Goal: Task Accomplishment & Management: Manage account settings

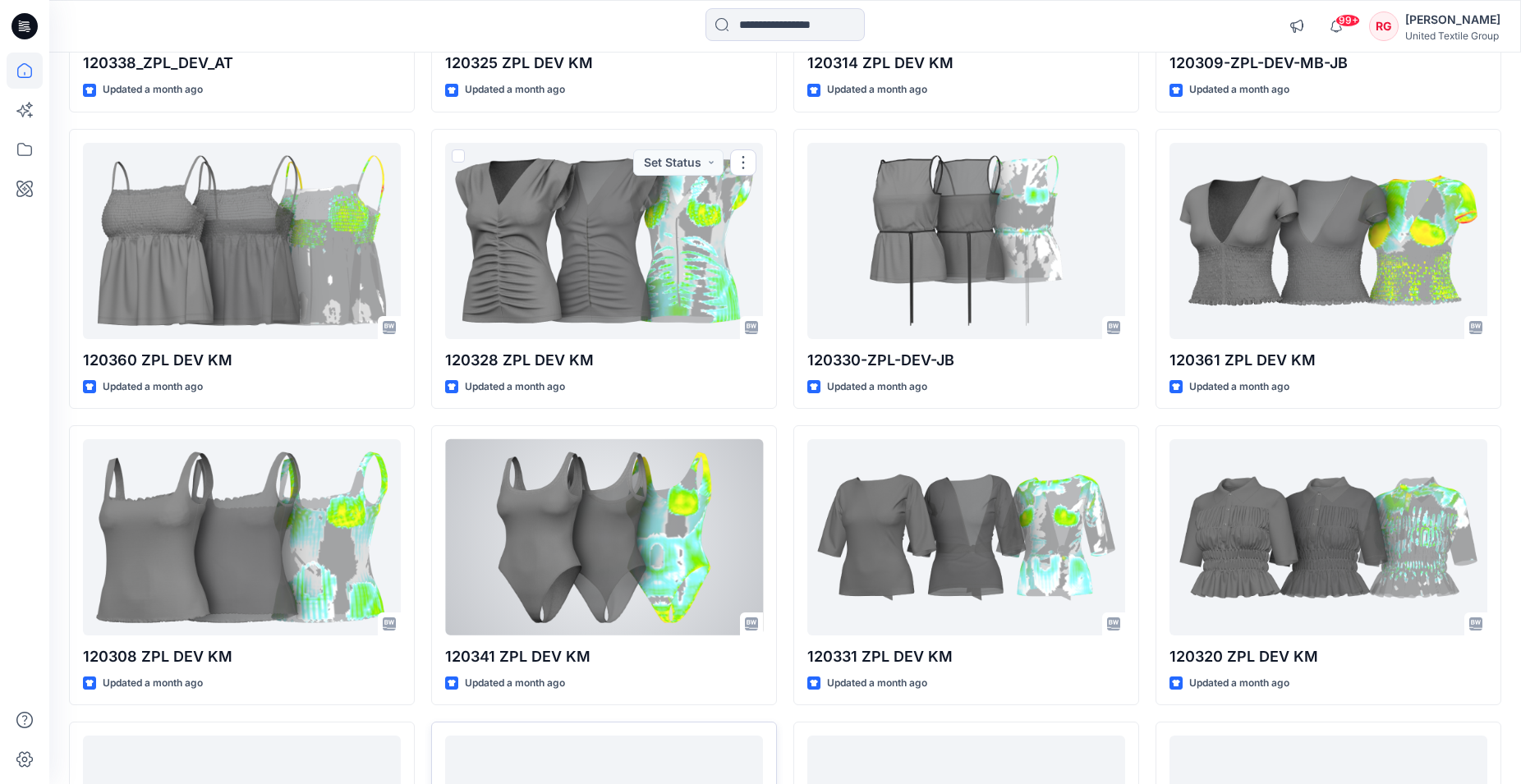
scroll to position [9883, 0]
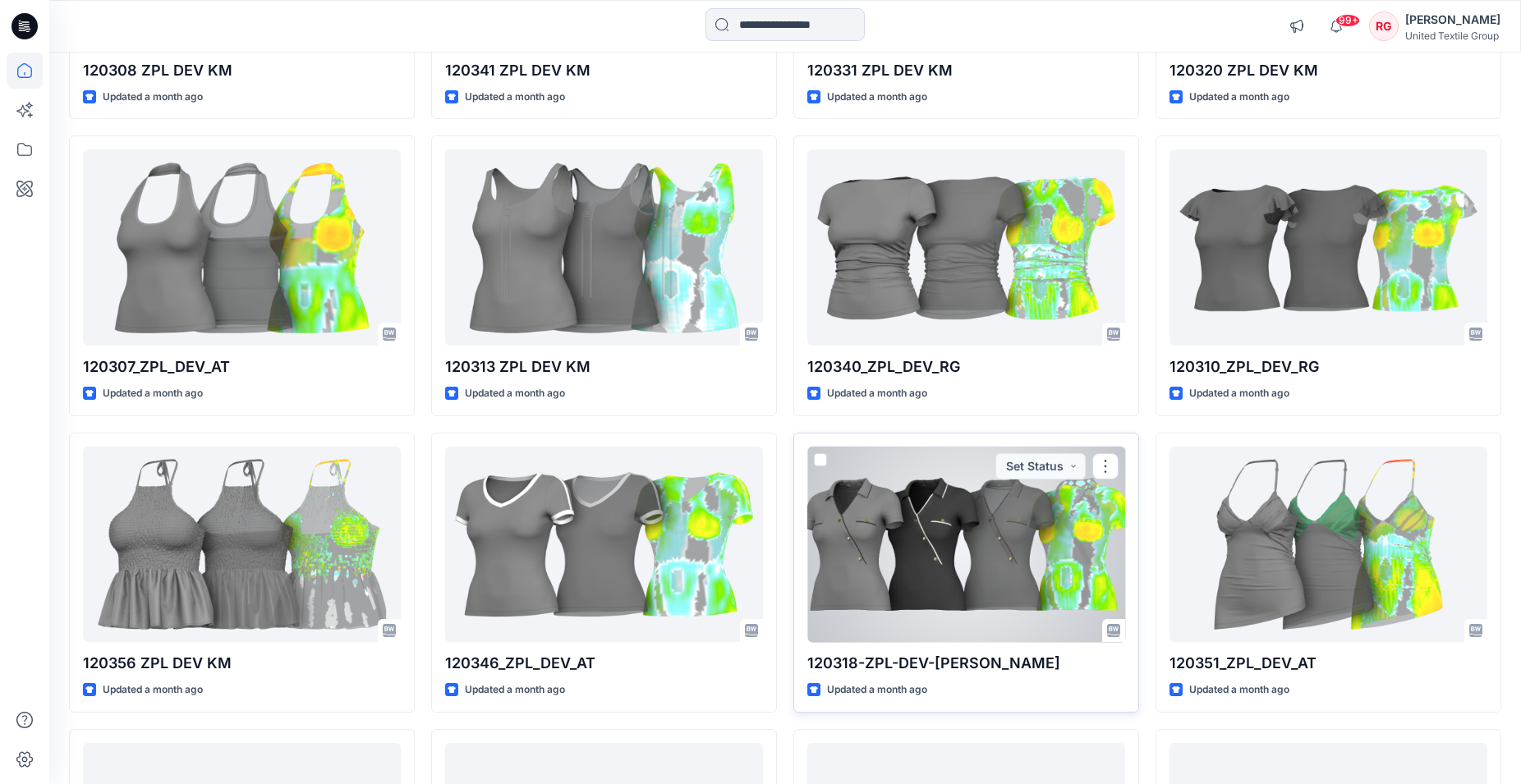
click at [937, 551] on div at bounding box center [966, 544] width 318 height 196
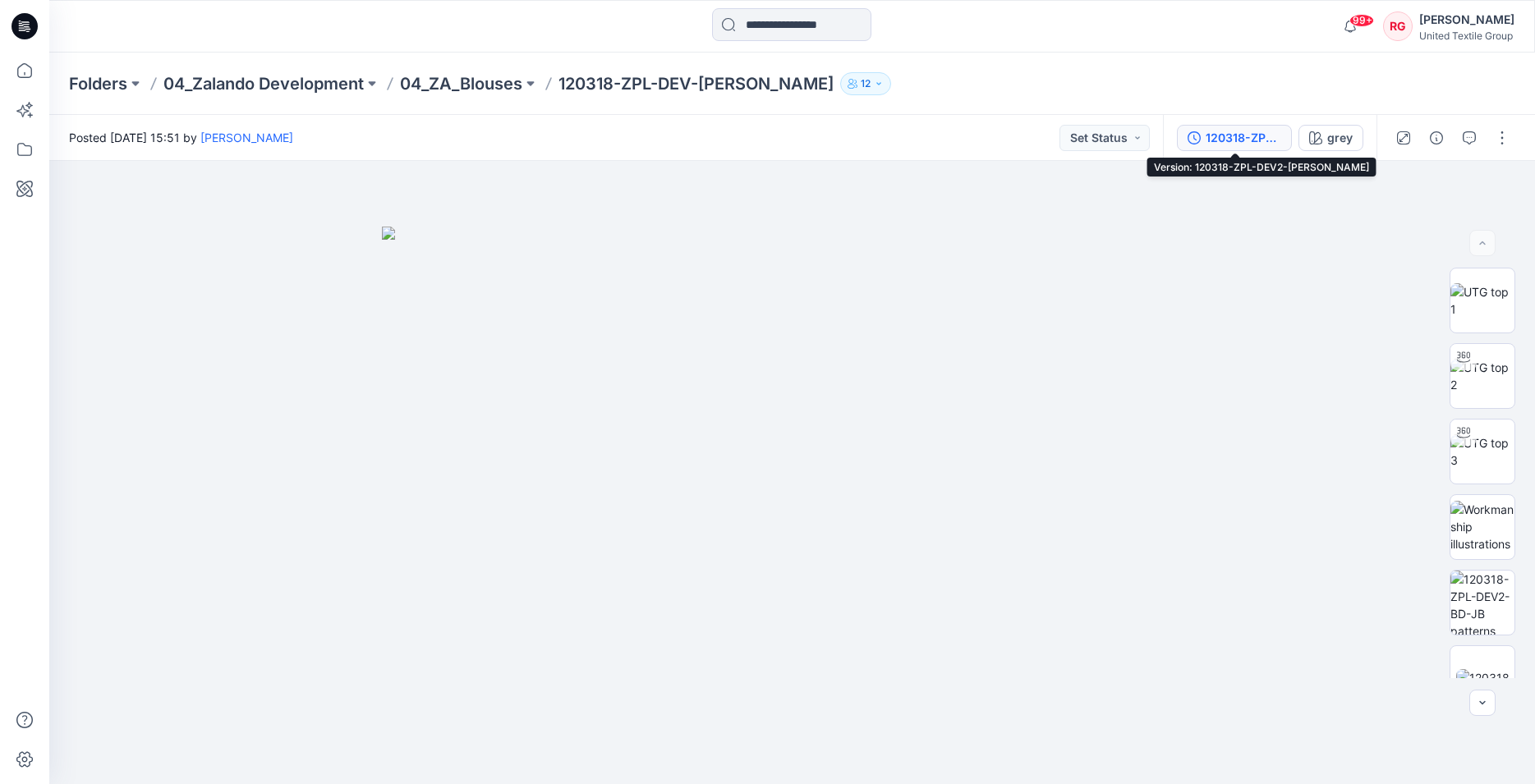
click at [1241, 136] on div "120318-ZPL-DEV2-BD-JB" at bounding box center [1243, 138] width 75 height 18
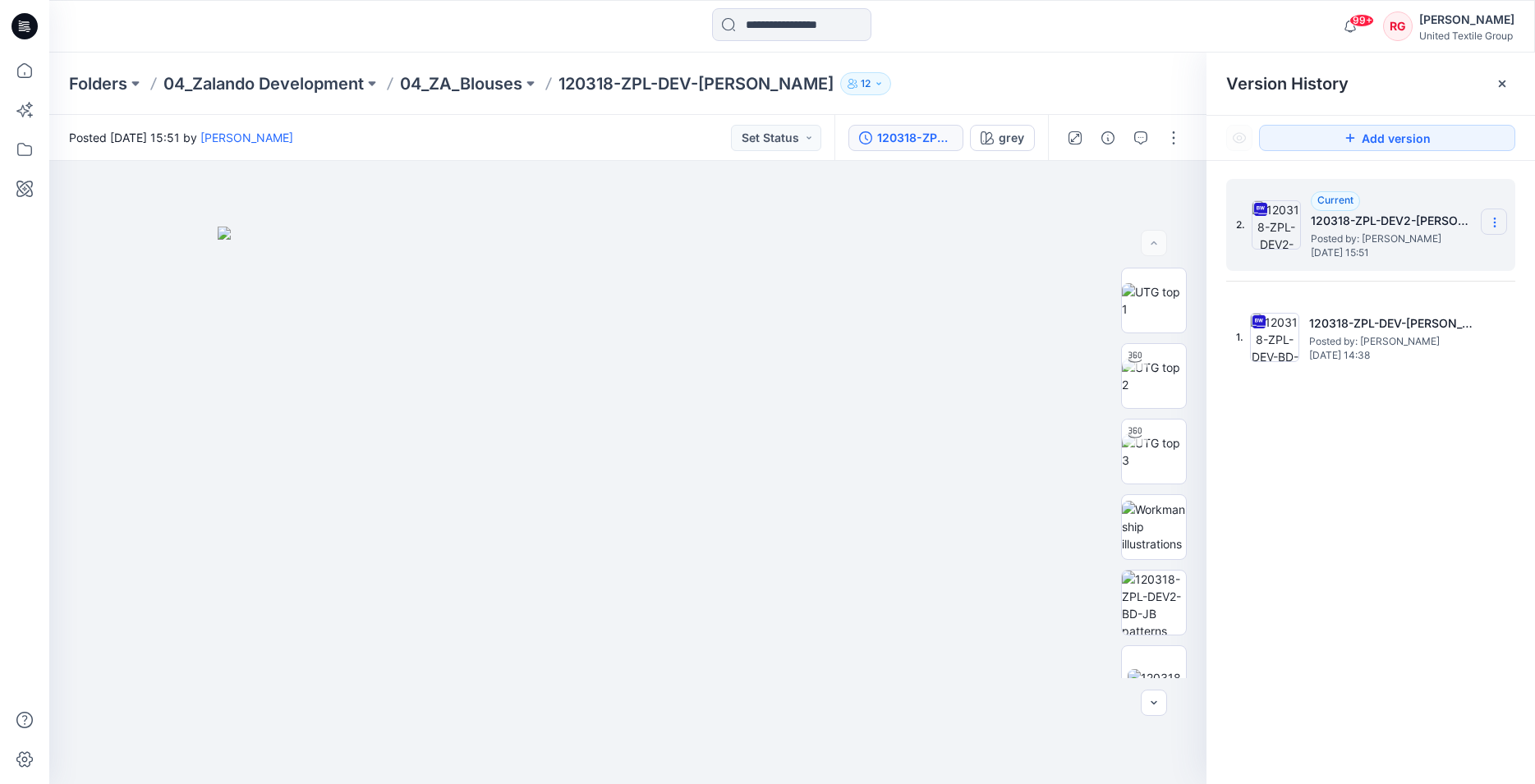
click at [1490, 220] on icon at bounding box center [1495, 222] width 13 height 13
click at [1424, 248] on span "Download Source BW File" at bounding box center [1411, 255] width 137 height 20
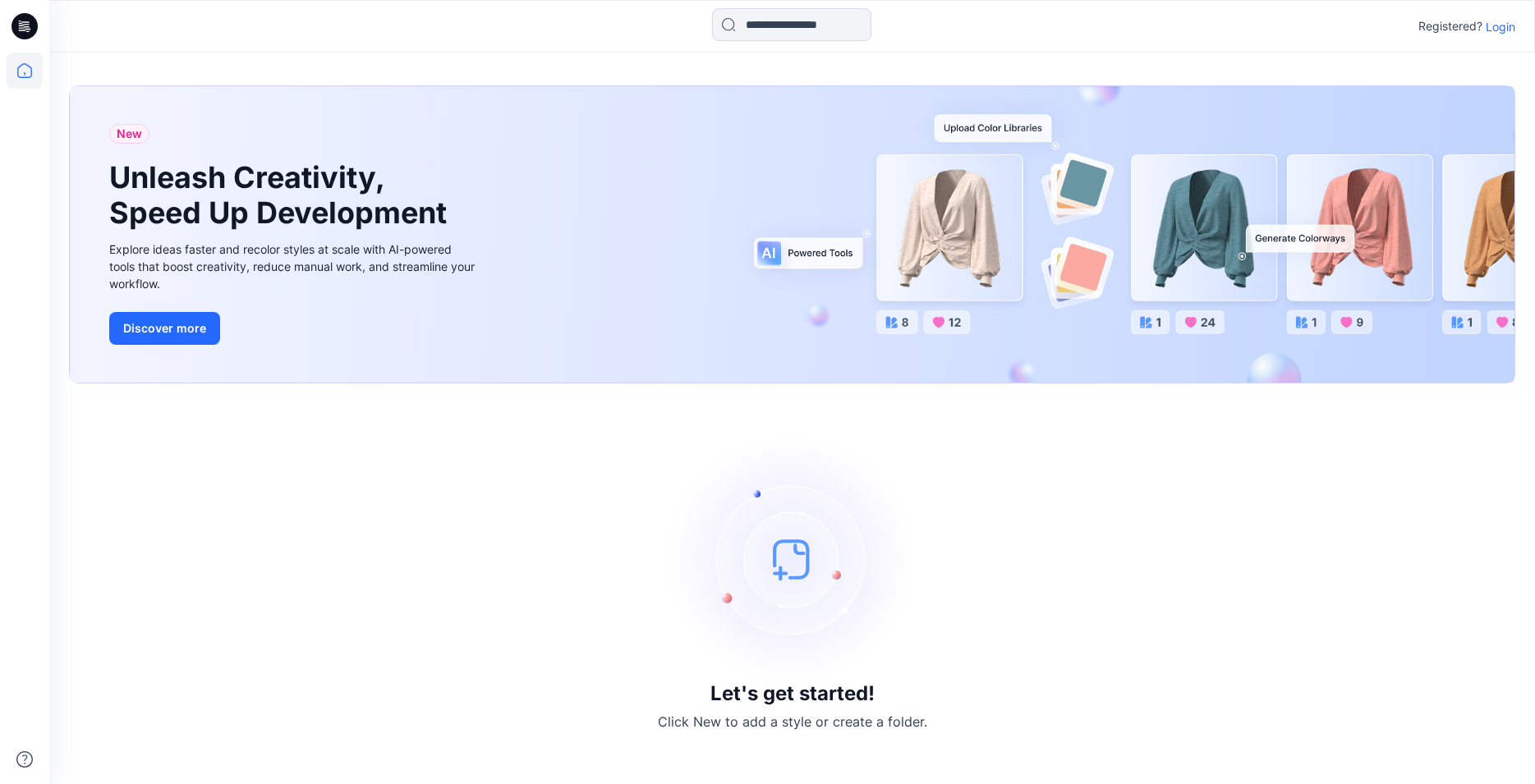
click at [1500, 25] on p "Login" at bounding box center [1500, 26] width 30 height 17
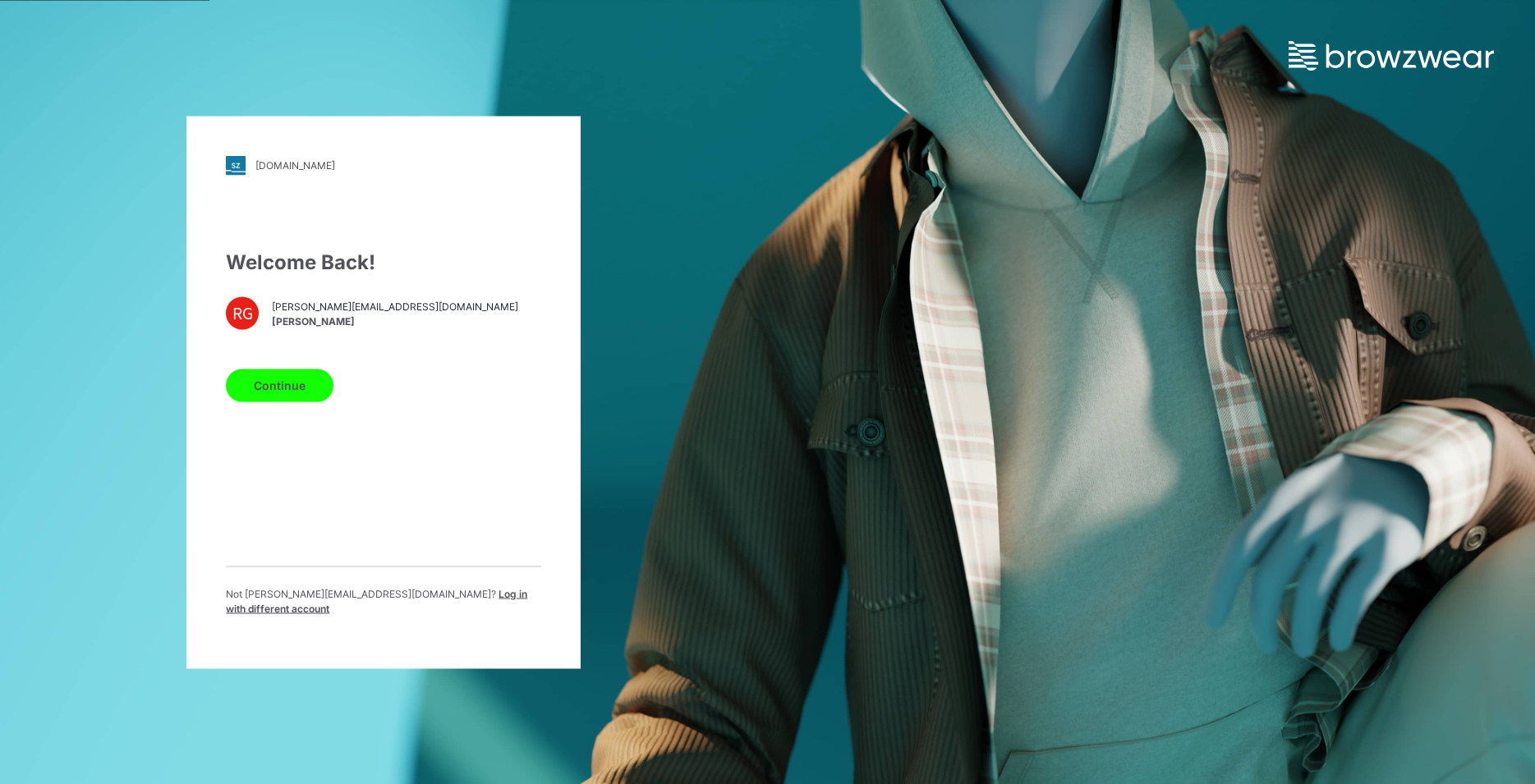
click at [259, 393] on button "Continue" at bounding box center [280, 385] width 108 height 33
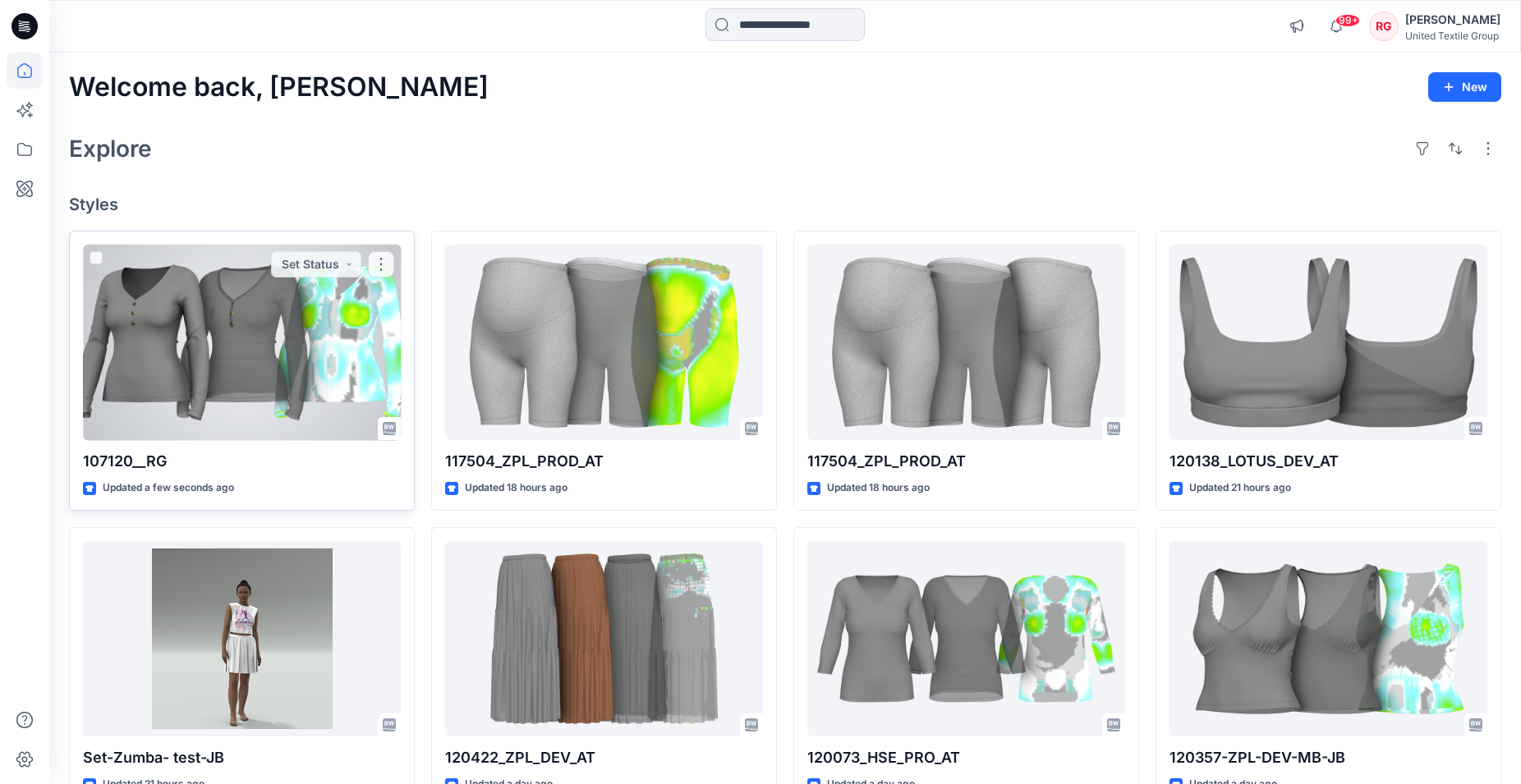
click at [220, 354] on div at bounding box center [241, 343] width 318 height 196
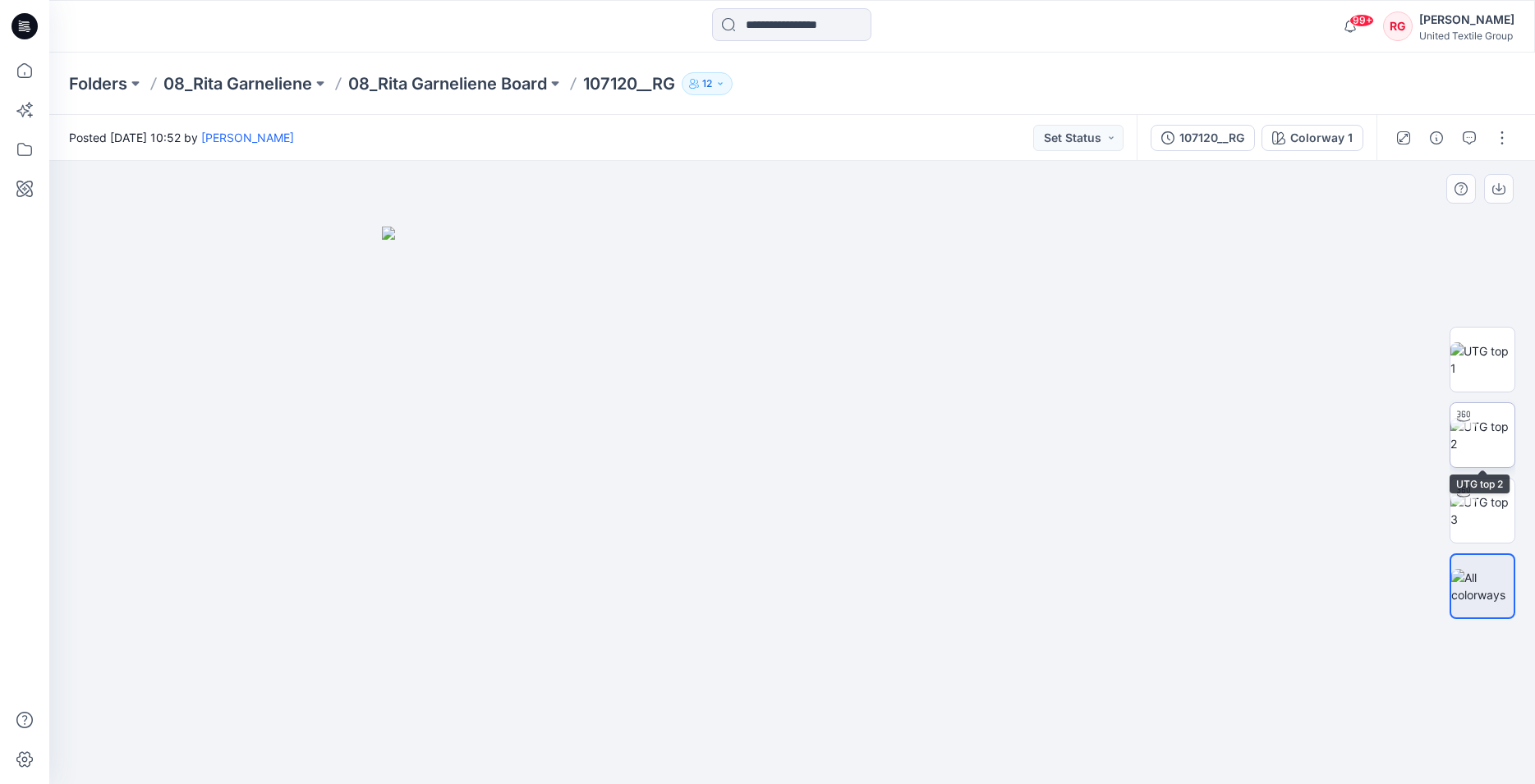
click at [1484, 447] on img at bounding box center [1482, 435] width 64 height 34
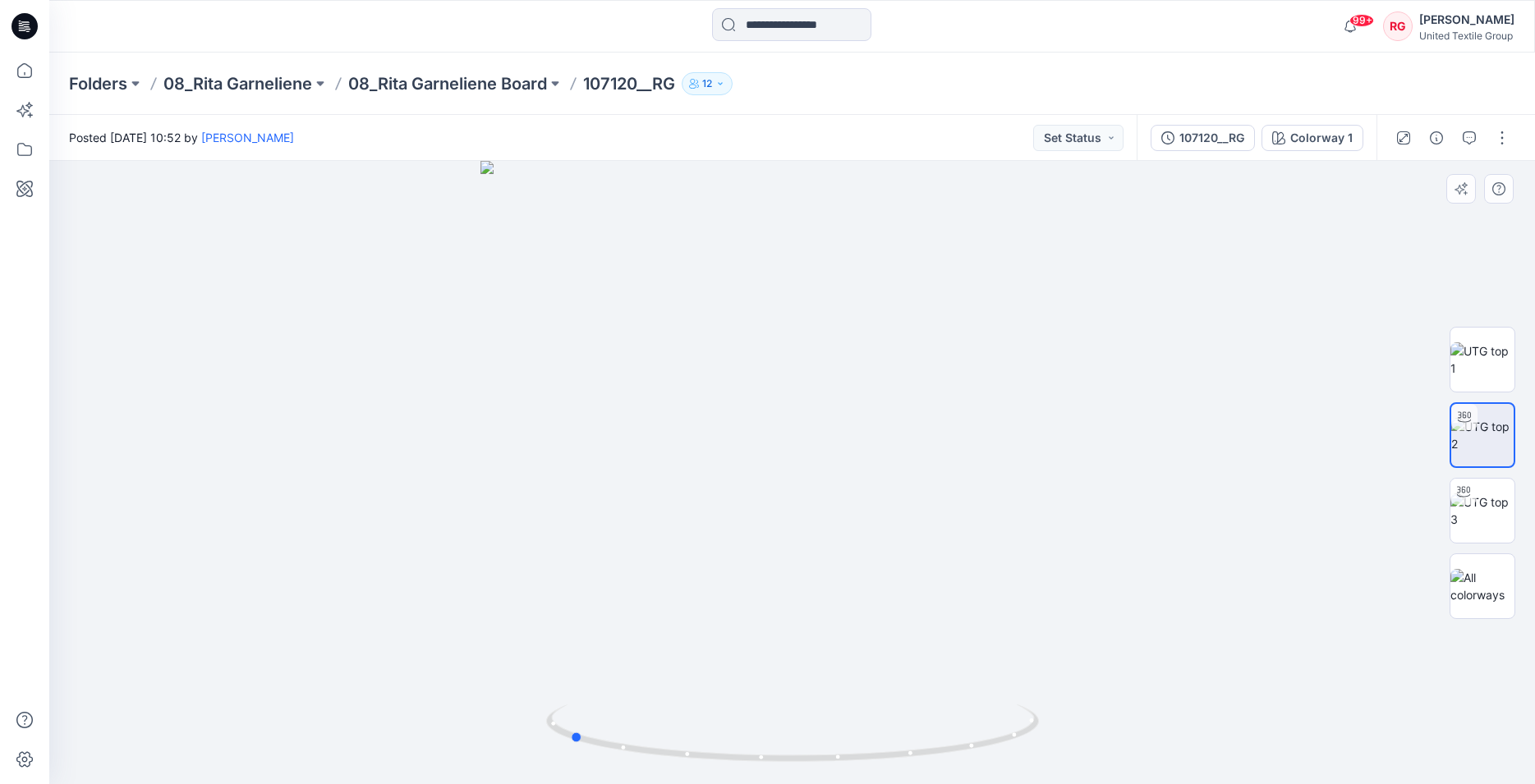
drag, startPoint x: 791, startPoint y: 760, endPoint x: 1061, endPoint y: 740, distance: 270.7
click at [1061, 740] on div at bounding box center [792, 472] width 1486 height 623
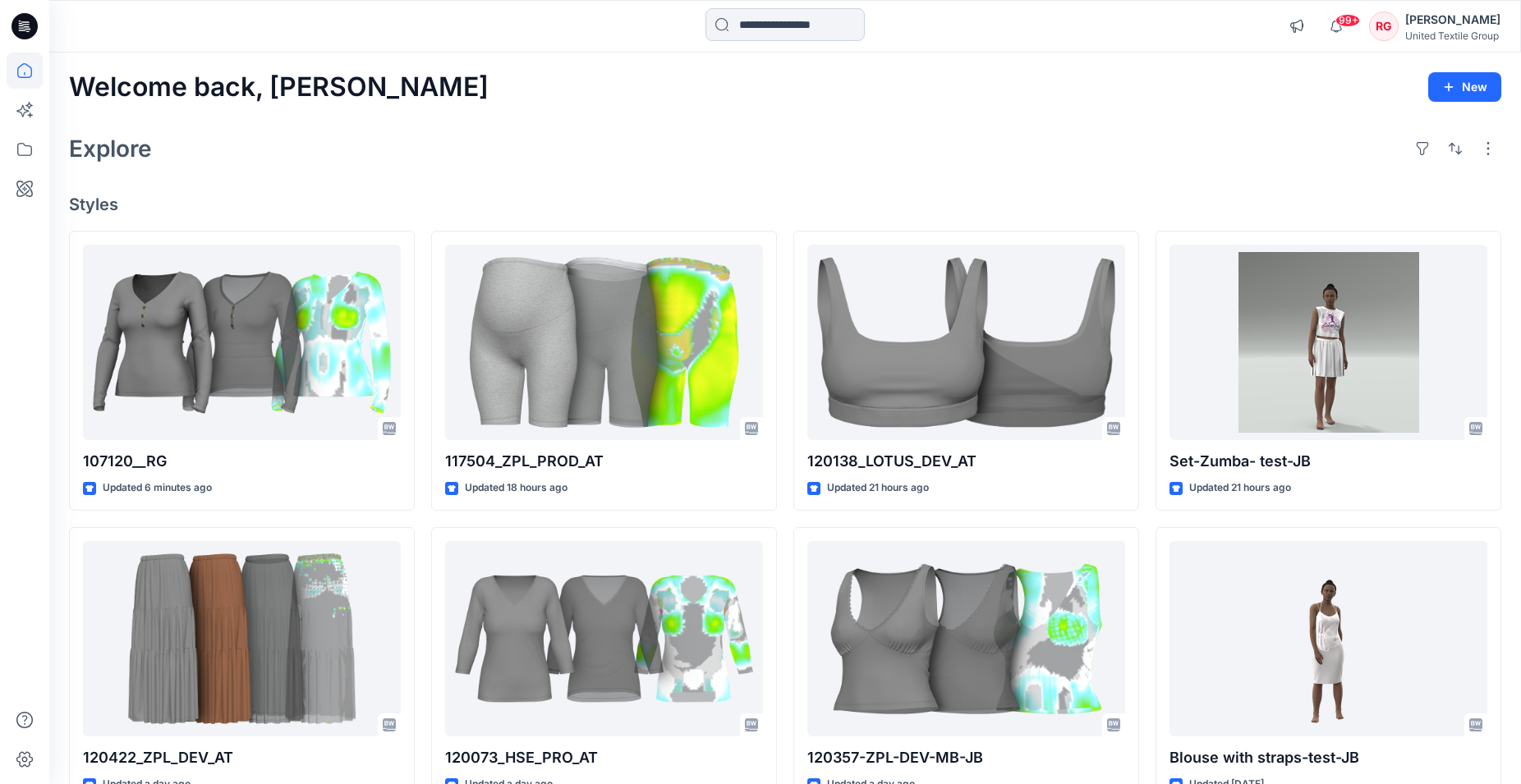
click at [731, 25] on input at bounding box center [785, 24] width 160 height 33
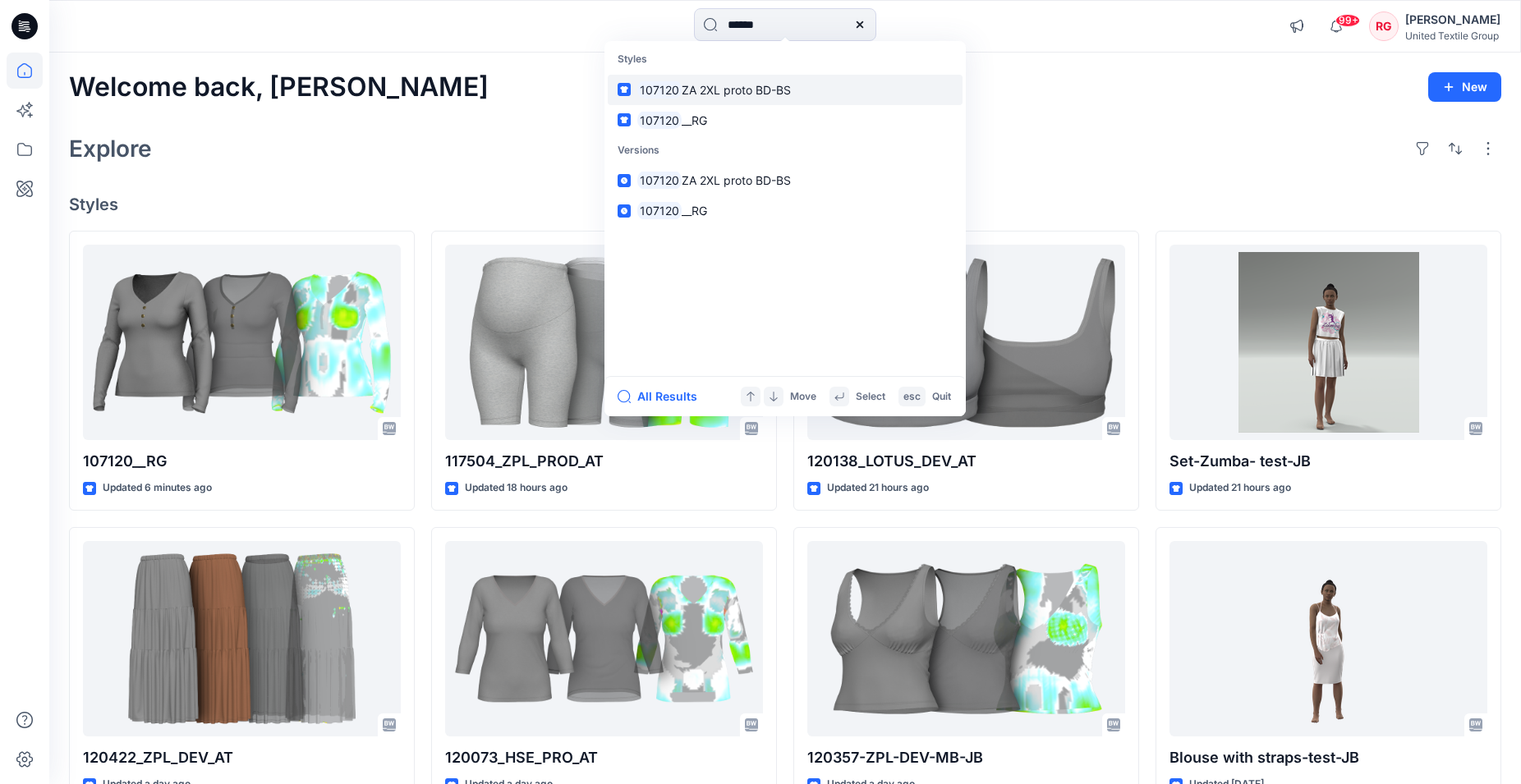
type input "******"
click at [705, 88] on span "ZA 2XL proto BD-BS" at bounding box center [737, 90] width 109 height 14
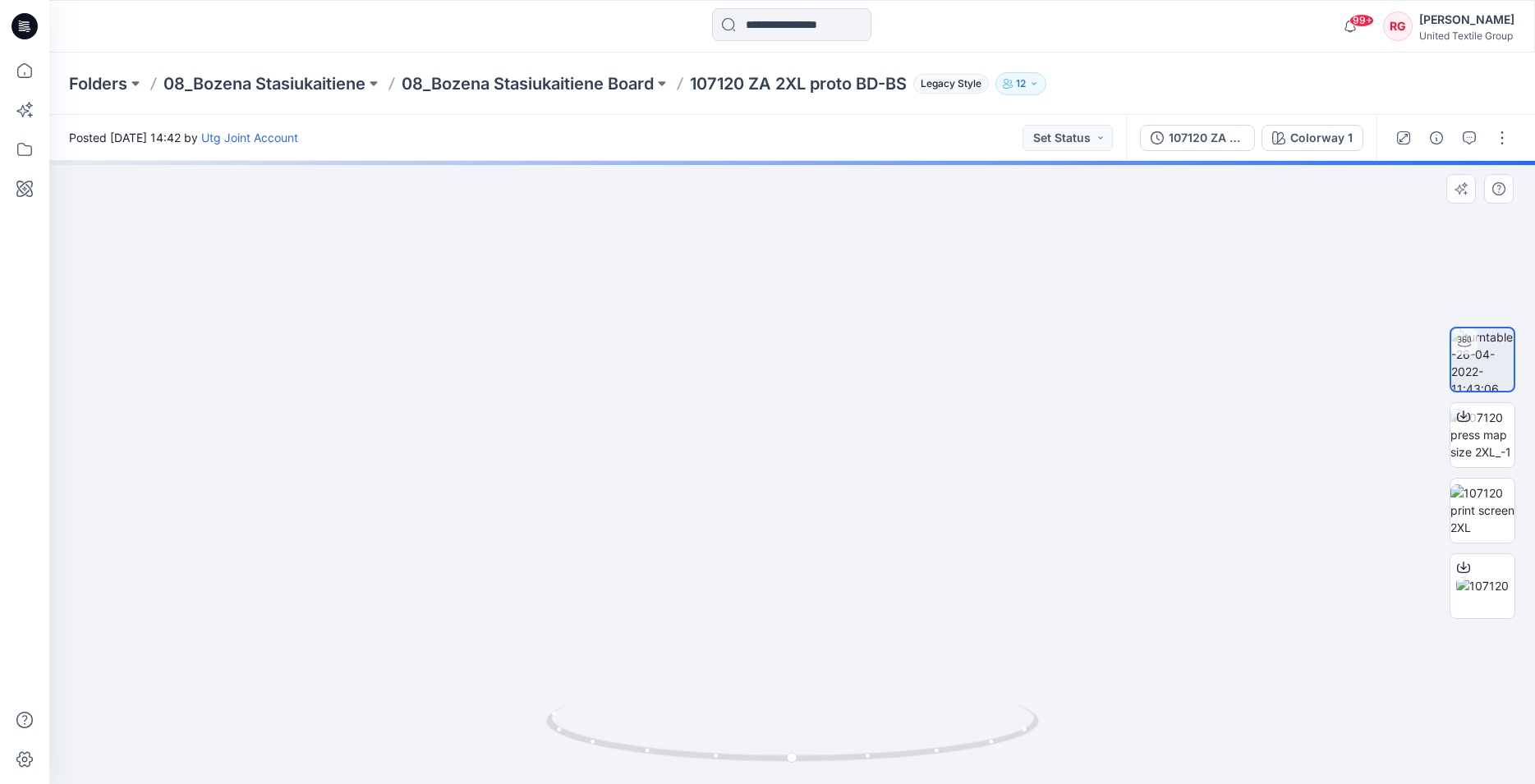
click at [799, 440] on img at bounding box center [791, 294] width 1336 height 980
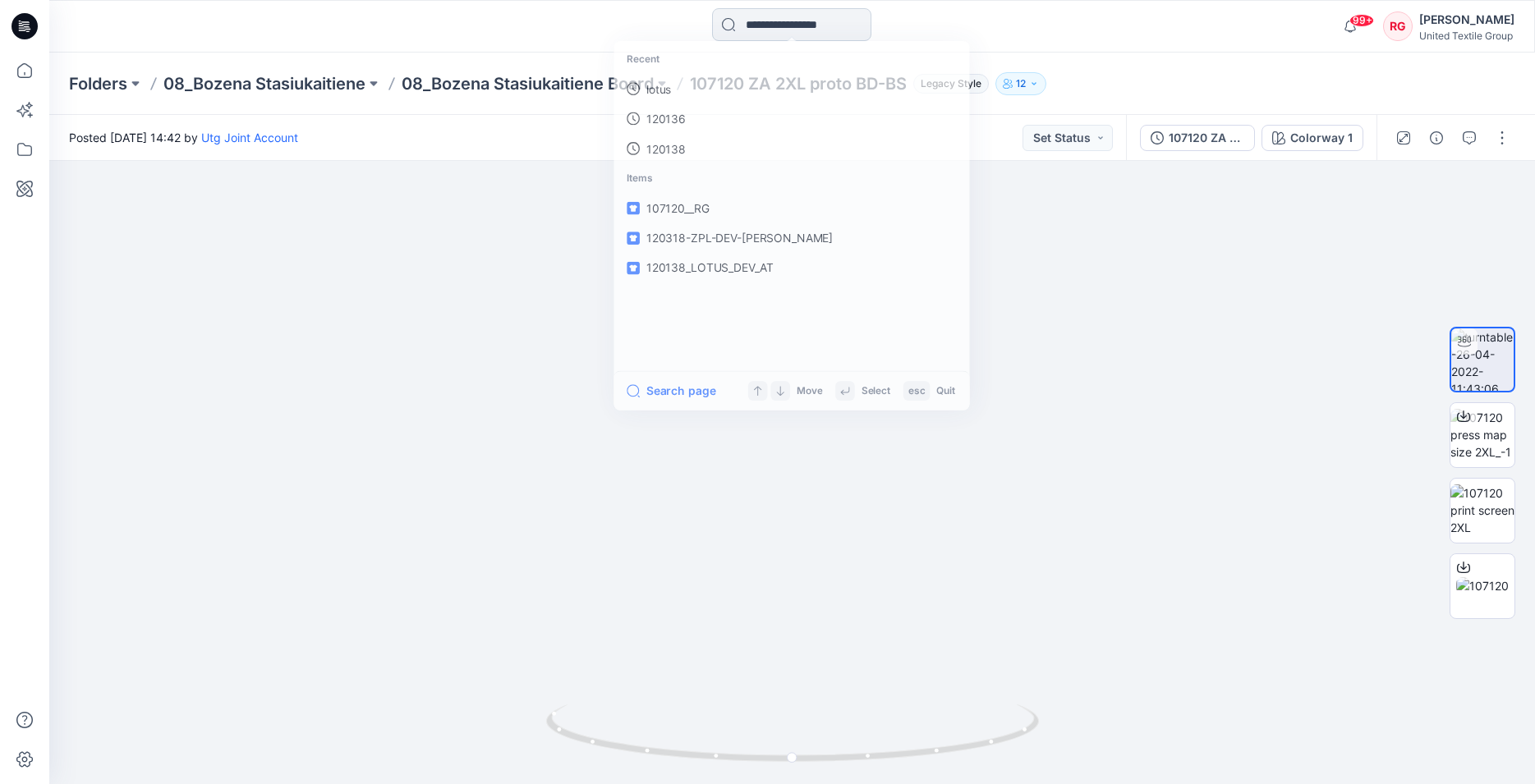
click at [761, 33] on input at bounding box center [792, 24] width 160 height 33
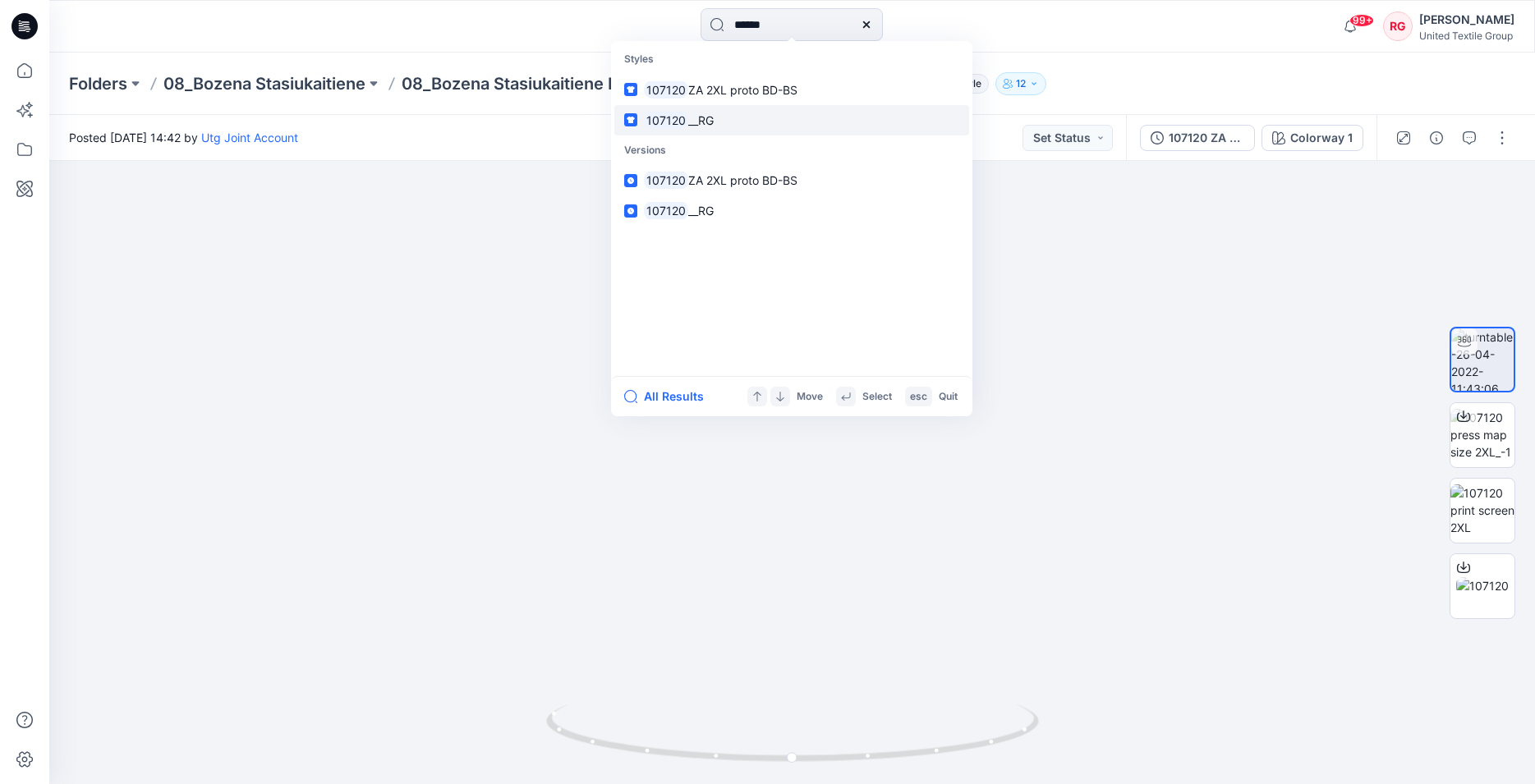
type input "******"
click at [680, 120] on mark "107120" at bounding box center [666, 120] width 44 height 19
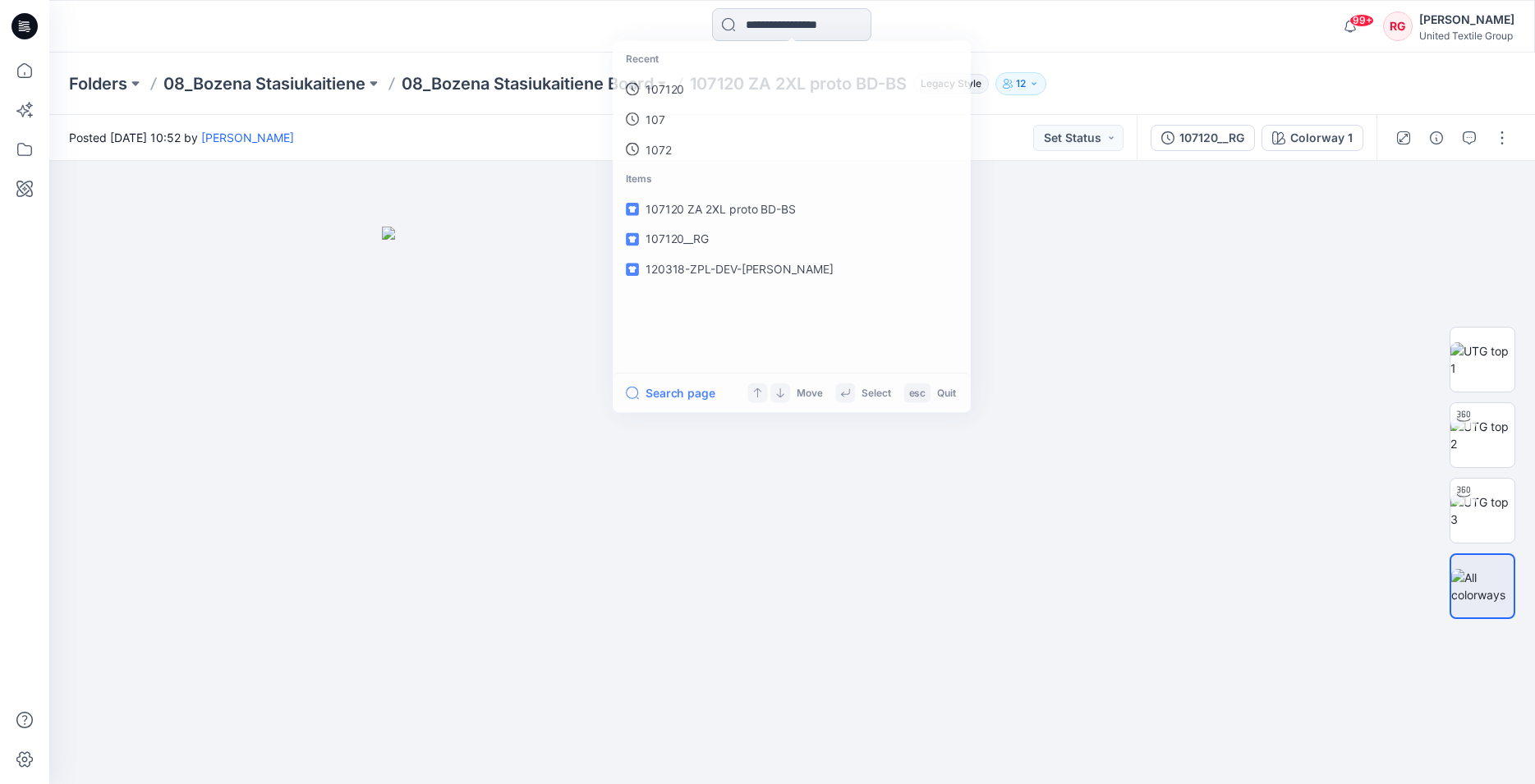
click at [871, 27] on input at bounding box center [792, 24] width 160 height 33
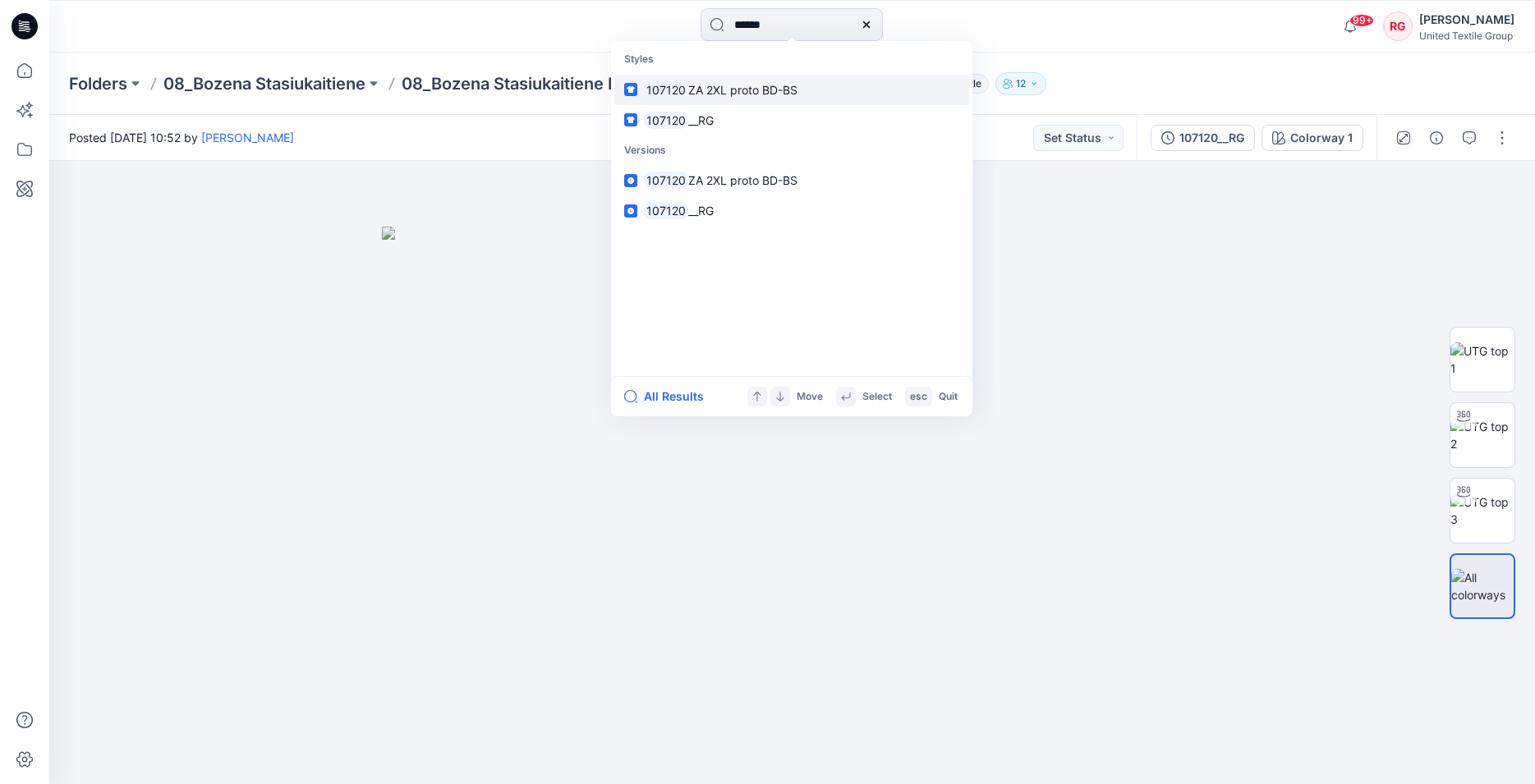
type input "******"
click at [736, 88] on span "ZA 2XL proto BD-BS" at bounding box center [743, 90] width 109 height 14
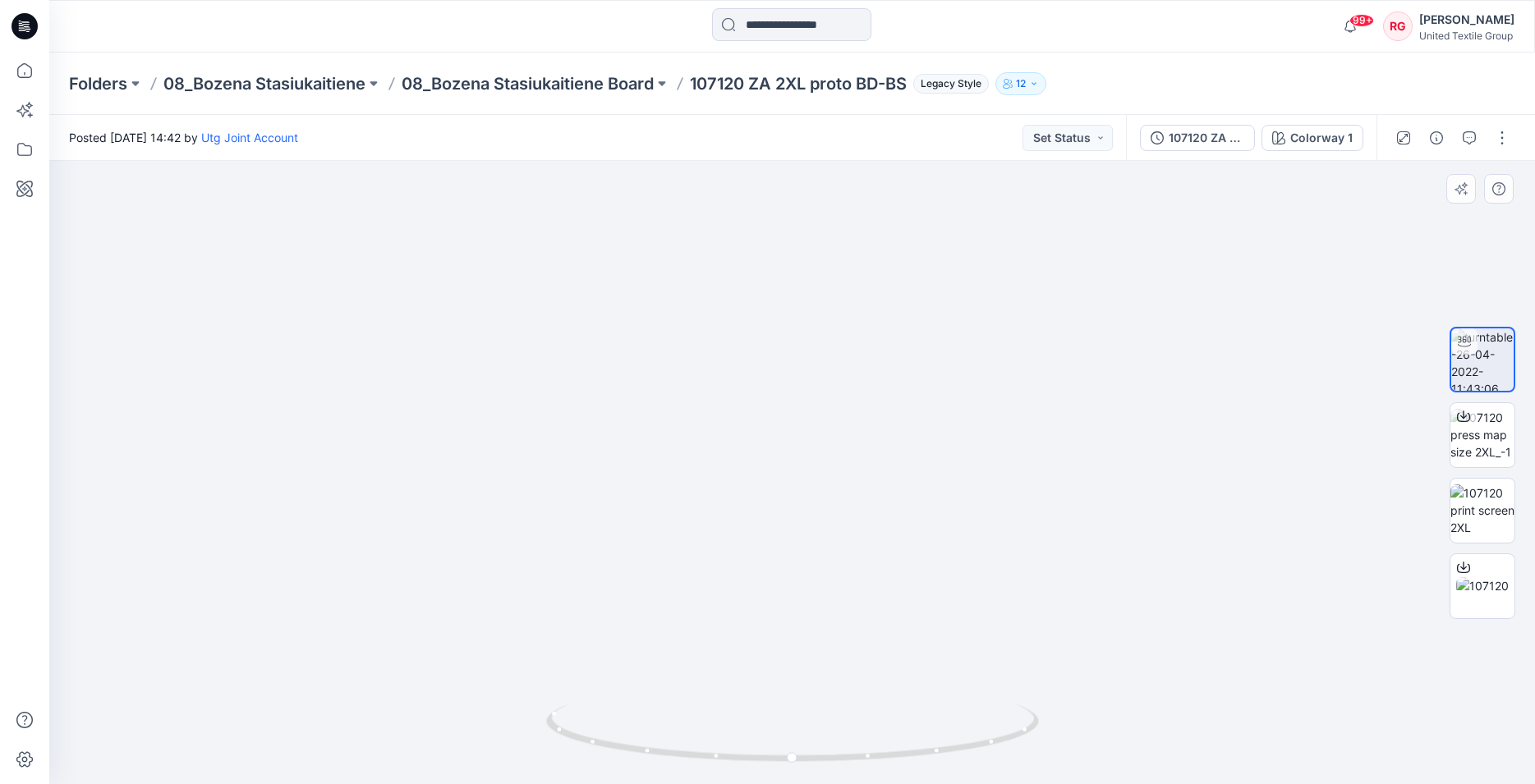
drag, startPoint x: 786, startPoint y: 288, endPoint x: 786, endPoint y: 278, distance: 10.0
click at [786, 279] on img at bounding box center [791, 187] width 1763 height 1194
drag, startPoint x: 821, startPoint y: 388, endPoint x: 811, endPoint y: 440, distance: 53.0
click at [824, 439] on img at bounding box center [824, 262] width 1763 height 1044
drag, startPoint x: 951, startPoint y: 503, endPoint x: 835, endPoint y: 459, distance: 124.1
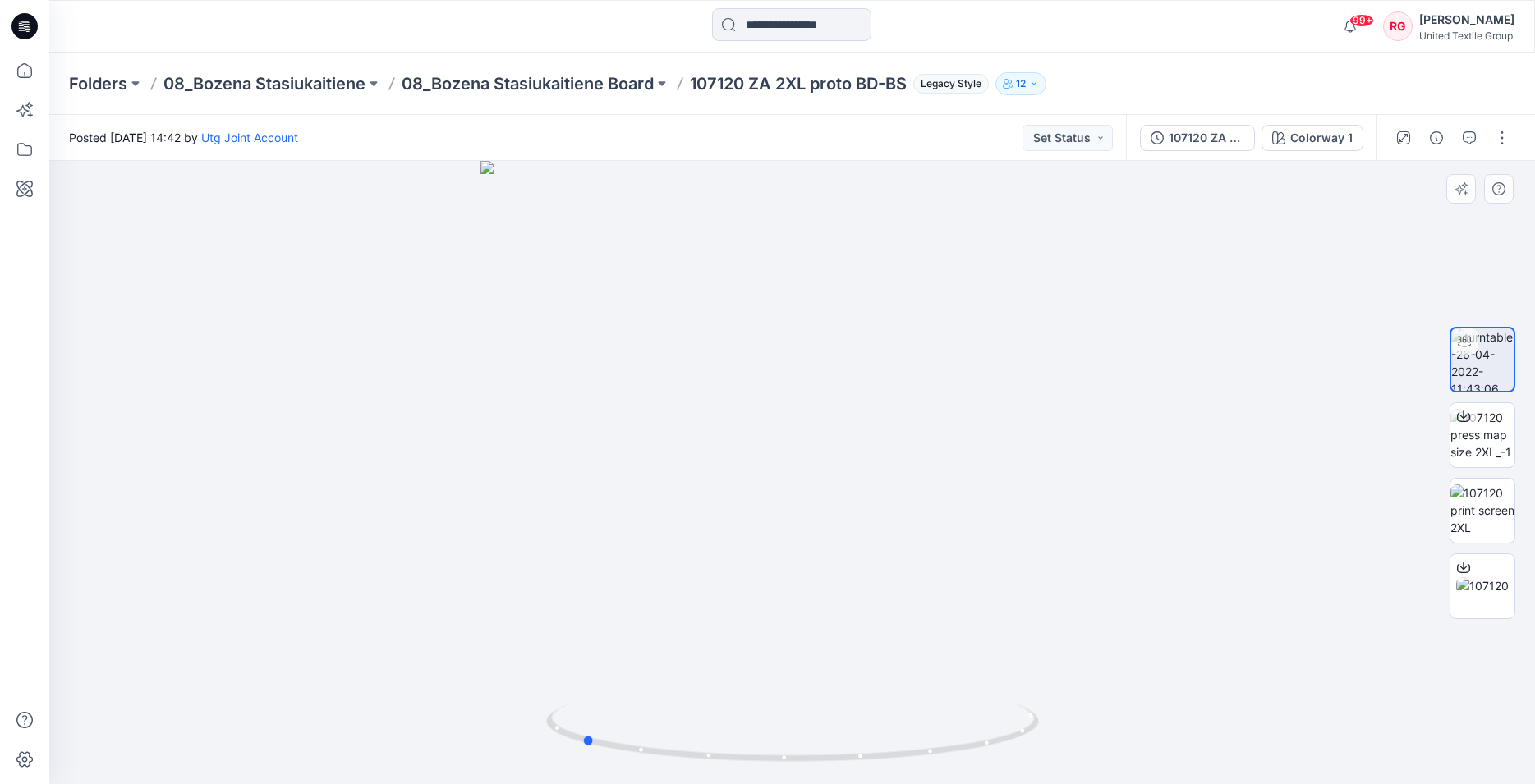
drag, startPoint x: 794, startPoint y: 760, endPoint x: 1076, endPoint y: 743, distance: 282.5
click at [1076, 743] on div at bounding box center [792, 472] width 1486 height 623
click at [1234, 139] on div "107120 ZA 2XL proto BD-BS" at bounding box center [1207, 138] width 75 height 18
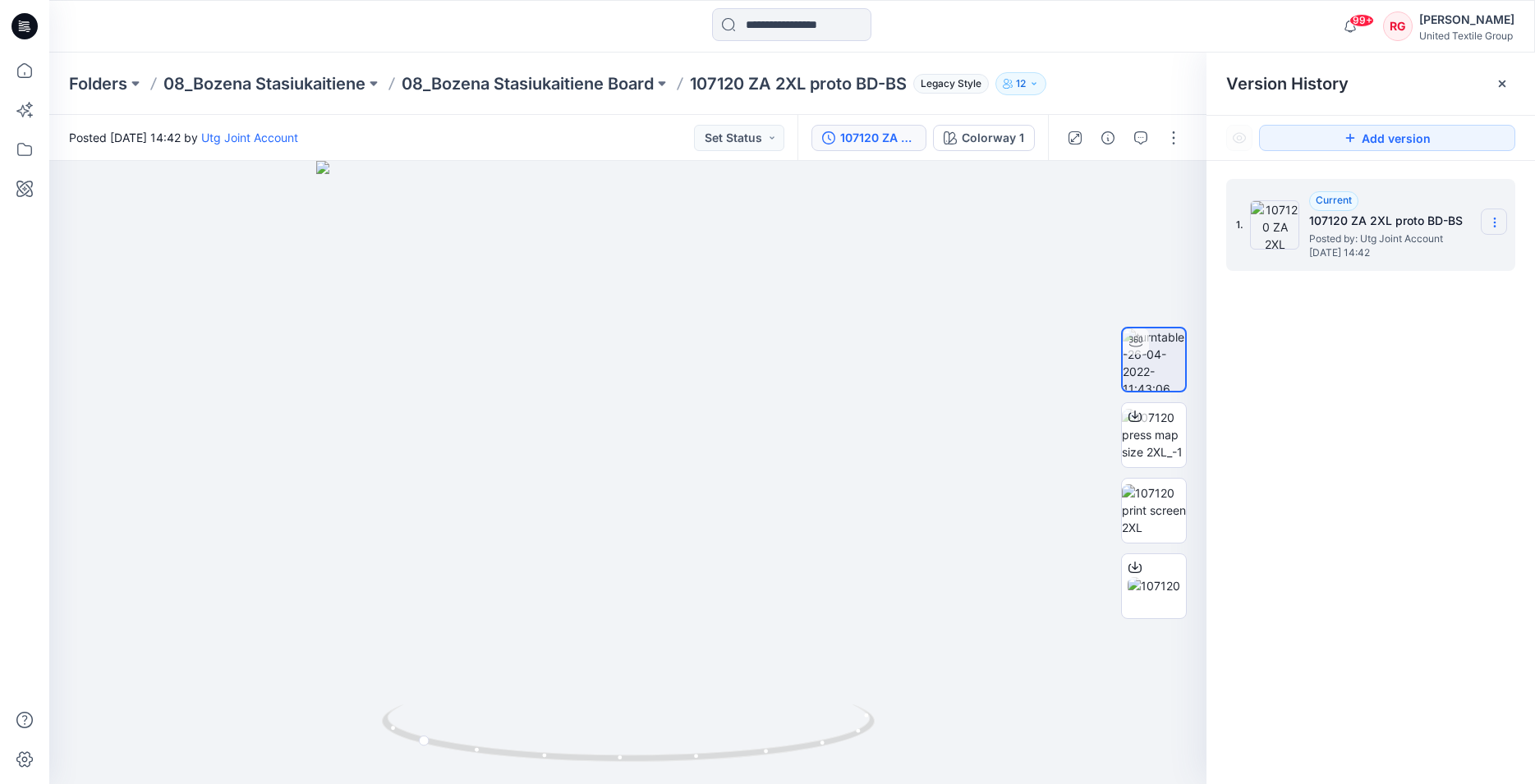
click at [1497, 220] on icon at bounding box center [1495, 222] width 13 height 13
click at [996, 276] on div at bounding box center [628, 472] width 1157 height 623
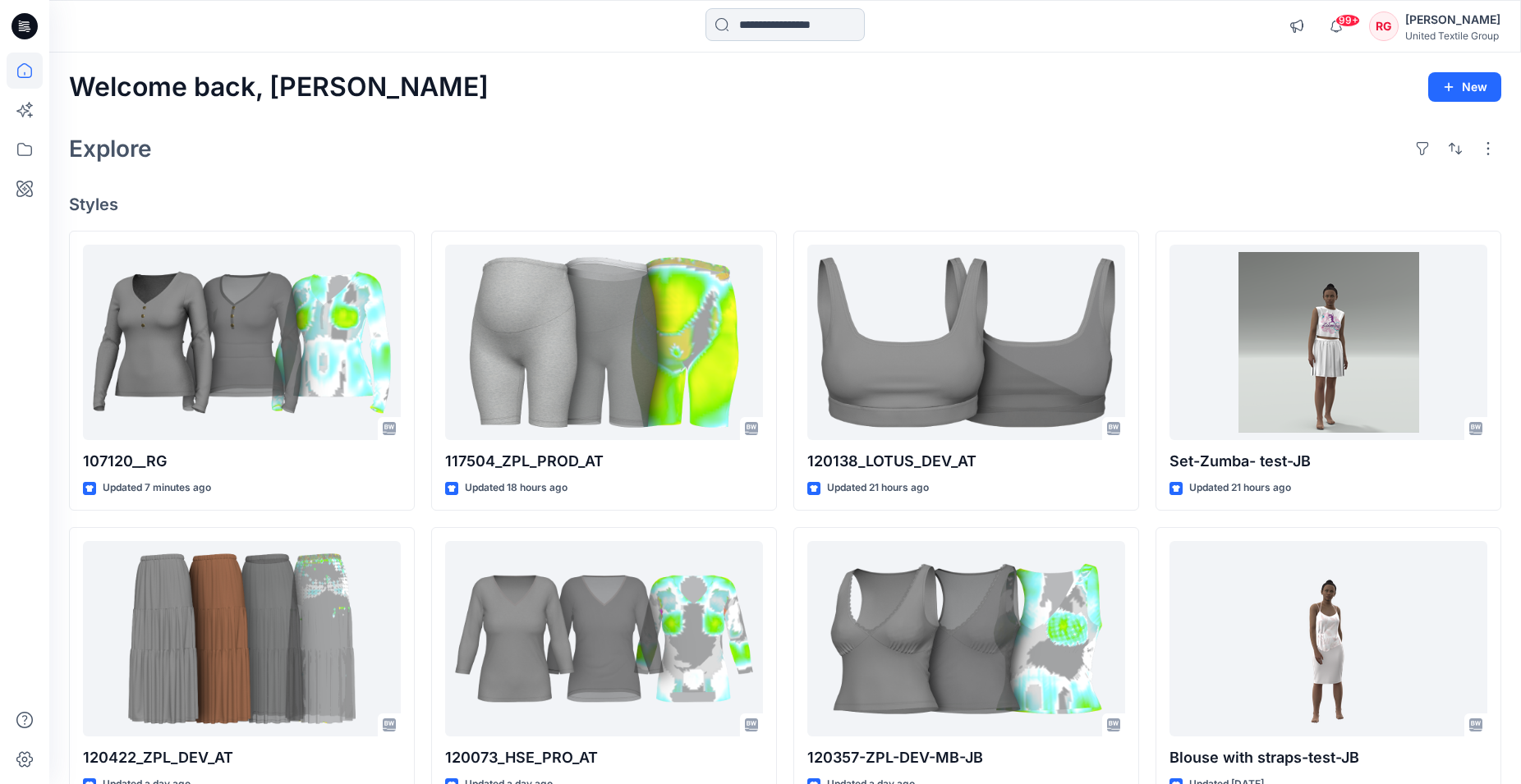
click at [750, 23] on input at bounding box center [785, 24] width 160 height 33
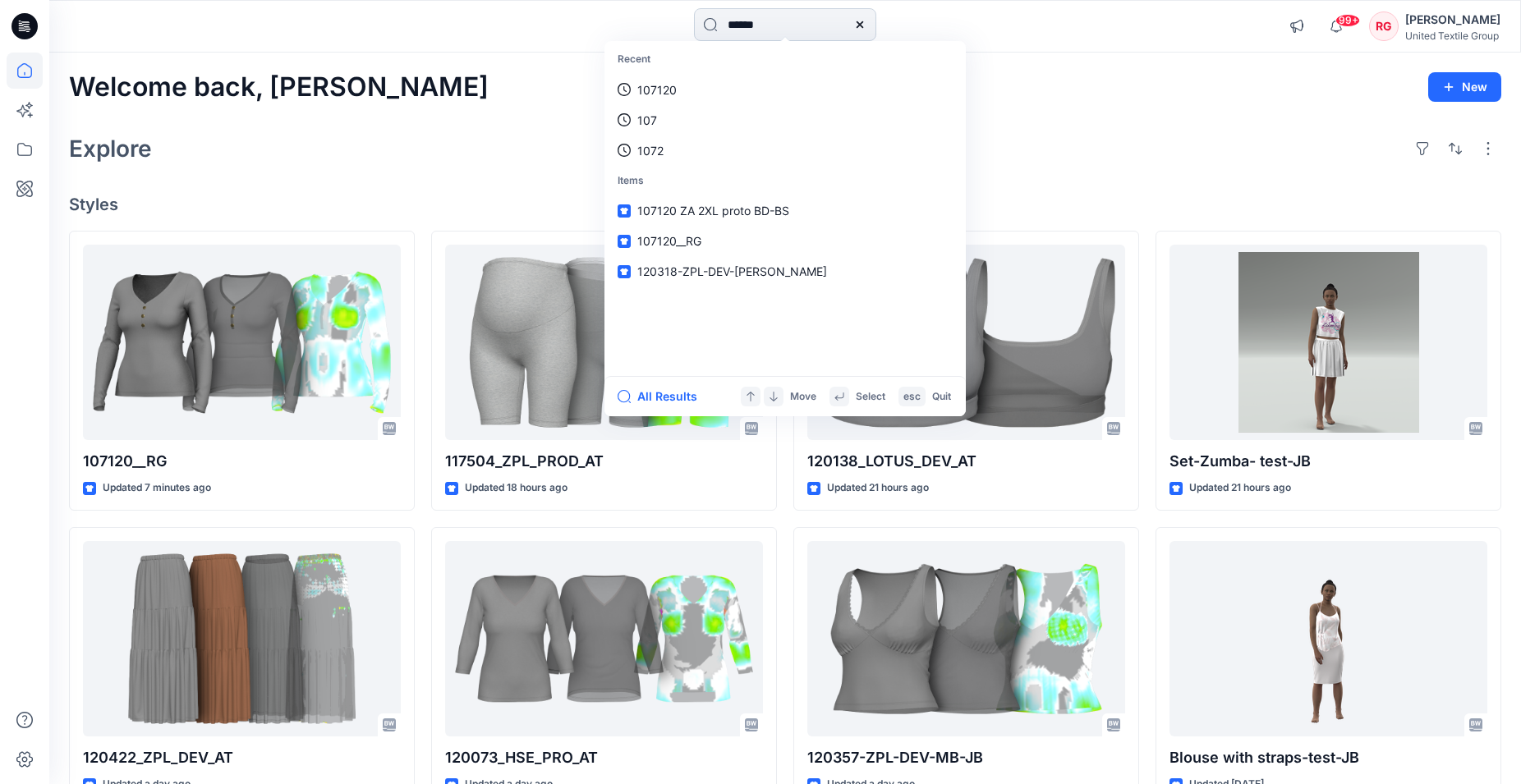
type input "******"
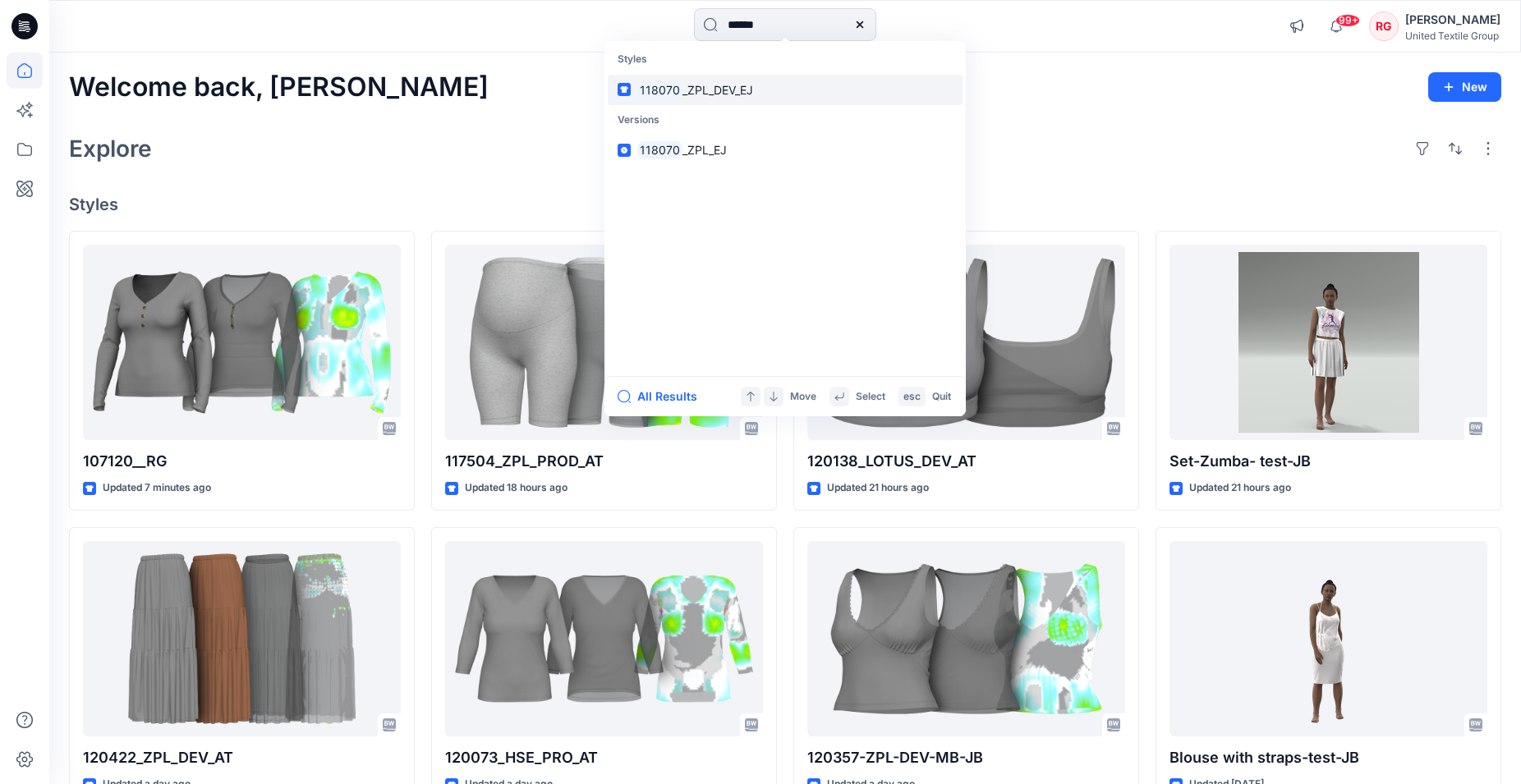
click at [683, 92] on span "_ZPL_DEV_EJ" at bounding box center [718, 90] width 71 height 14
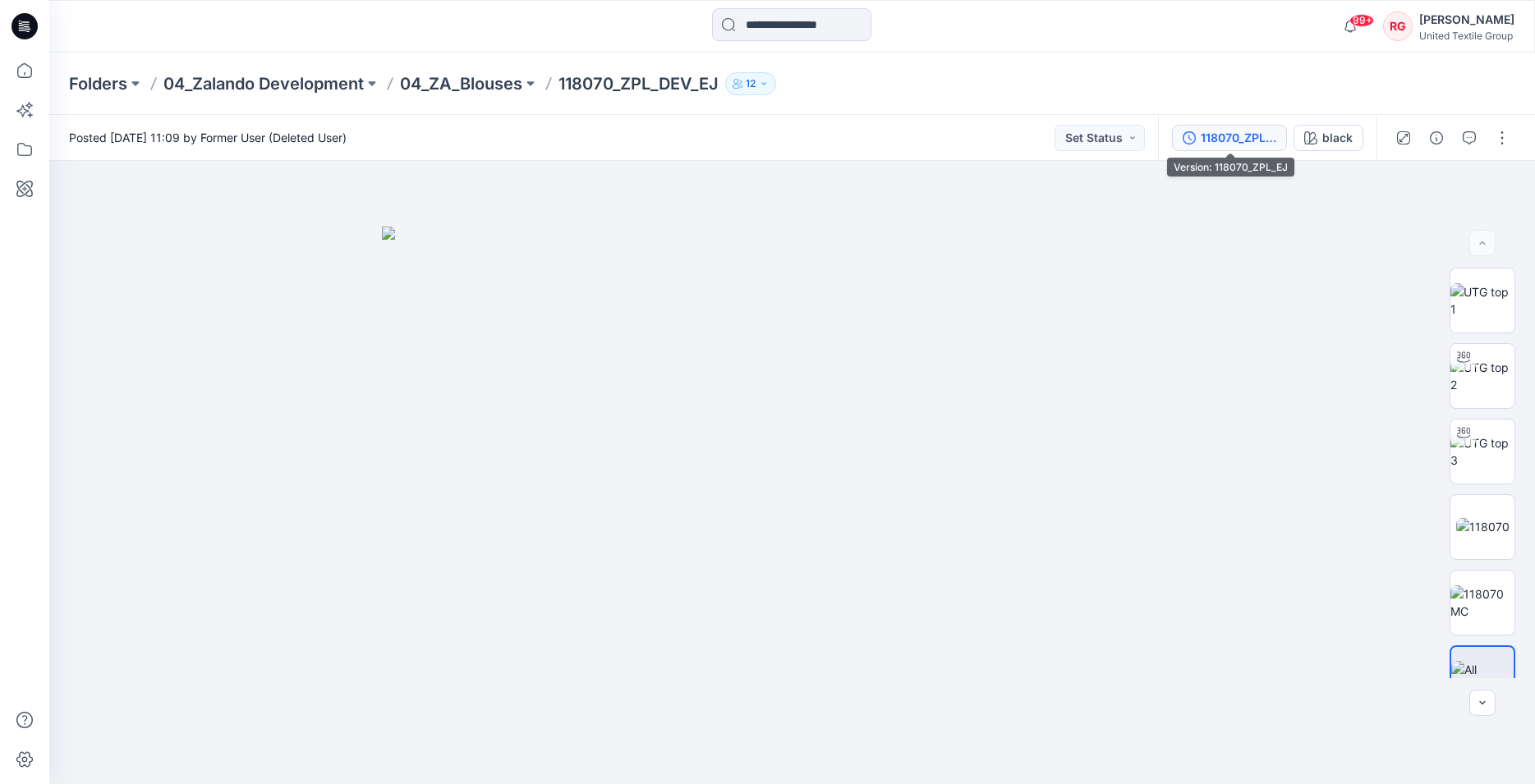
click at [1232, 133] on div "118070_ZPL_EJ" at bounding box center [1238, 138] width 75 height 18
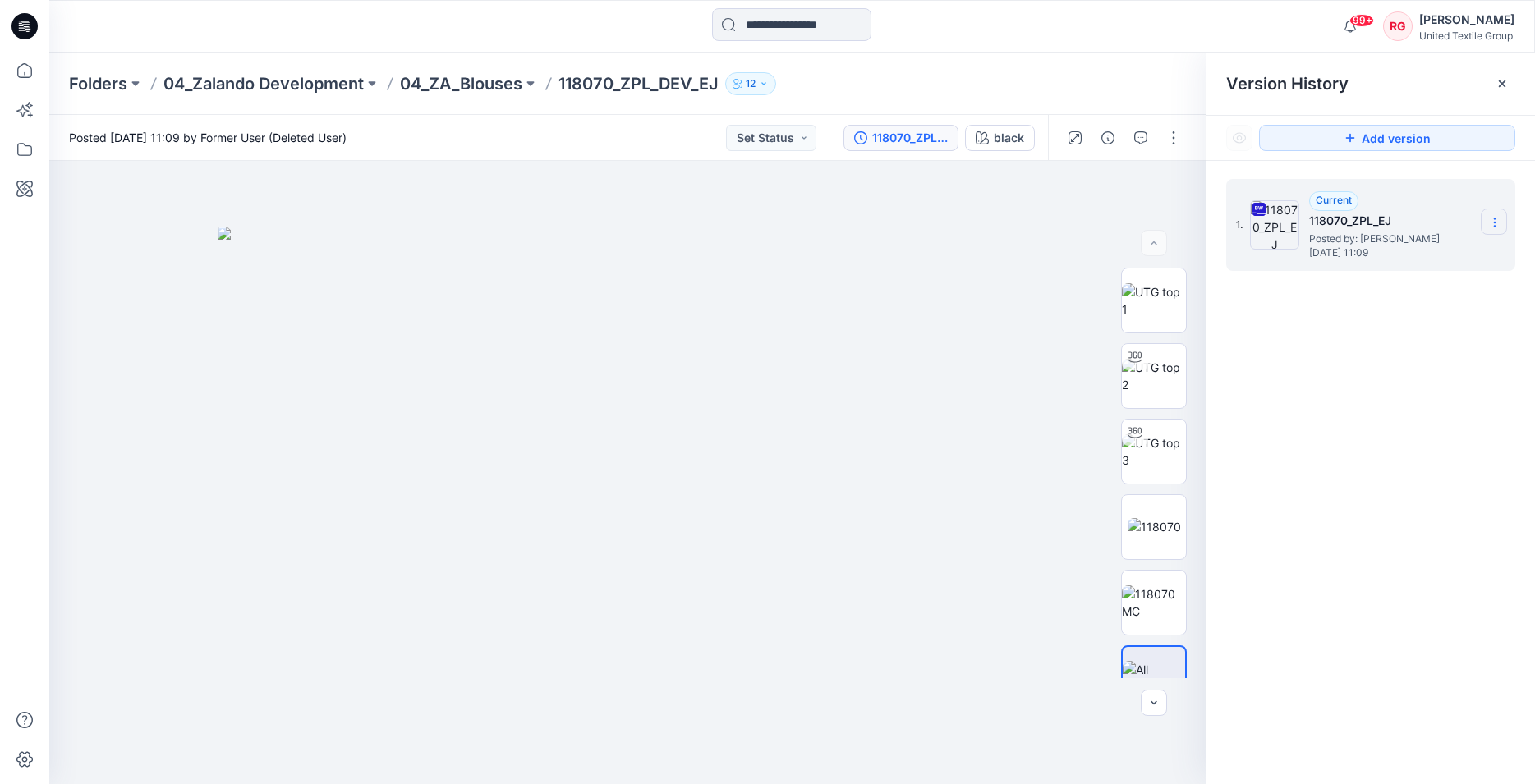
click at [1500, 227] on icon at bounding box center [1495, 222] width 13 height 13
click at [1426, 255] on span "Download Source BW File" at bounding box center [1411, 255] width 137 height 20
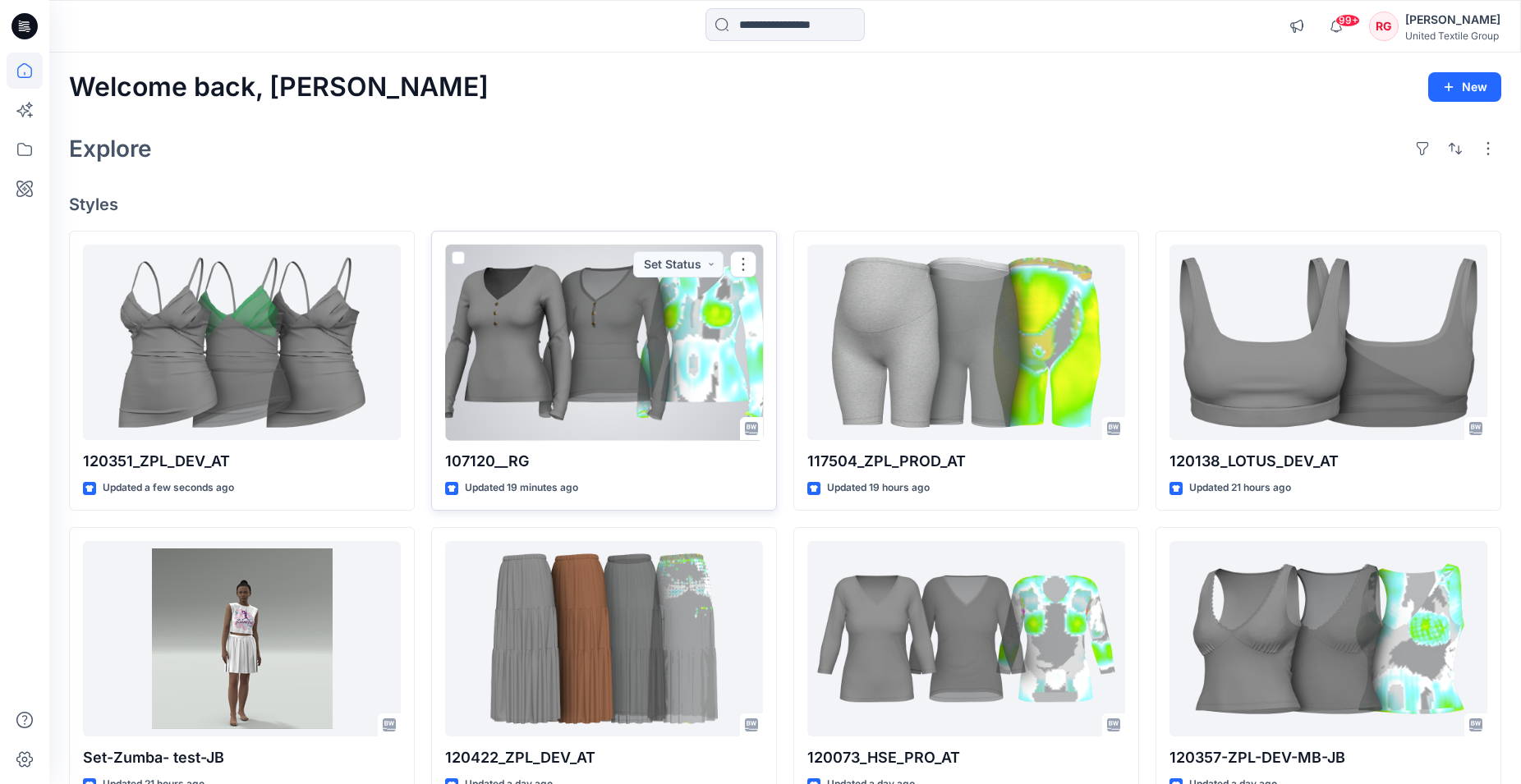
click at [603, 371] on div at bounding box center [604, 343] width 318 height 196
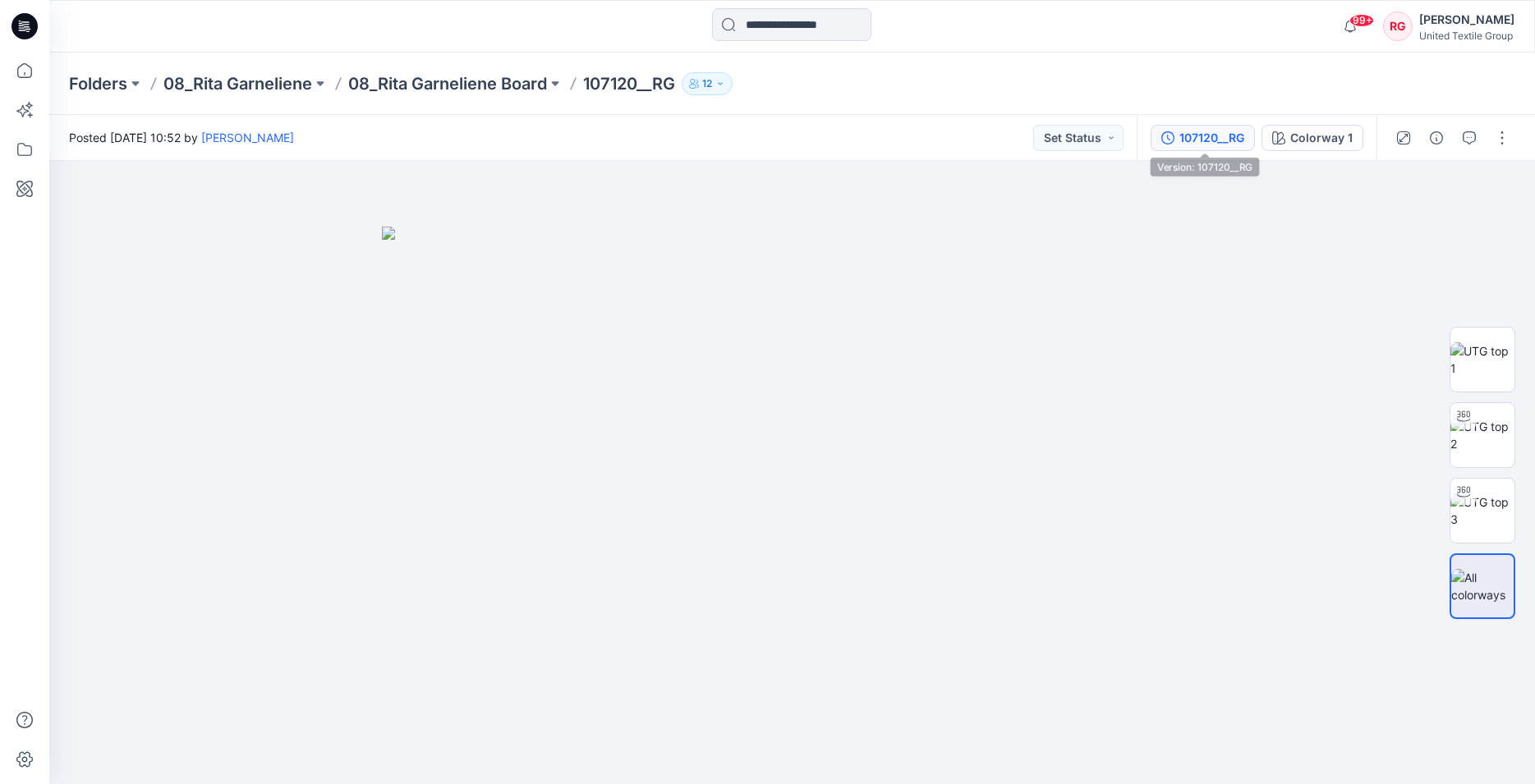
click at [1228, 139] on div "107120__RG" at bounding box center [1212, 138] width 65 height 18
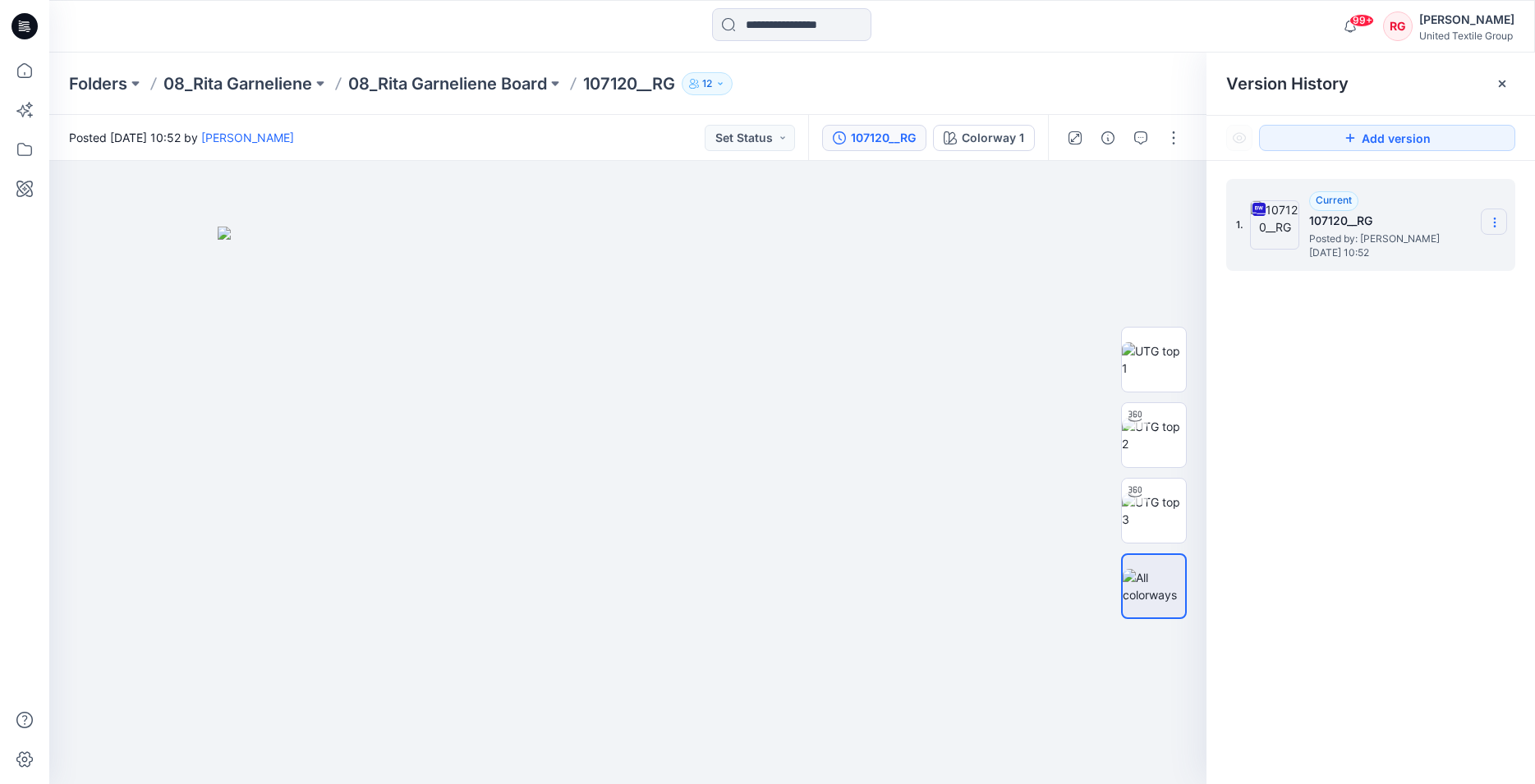
click at [1496, 221] on icon at bounding box center [1495, 222] width 13 height 13
drag, startPoint x: 1073, startPoint y: 266, endPoint x: 822, endPoint y: 63, distance: 322.8
click at [1073, 265] on div at bounding box center [628, 472] width 1157 height 623
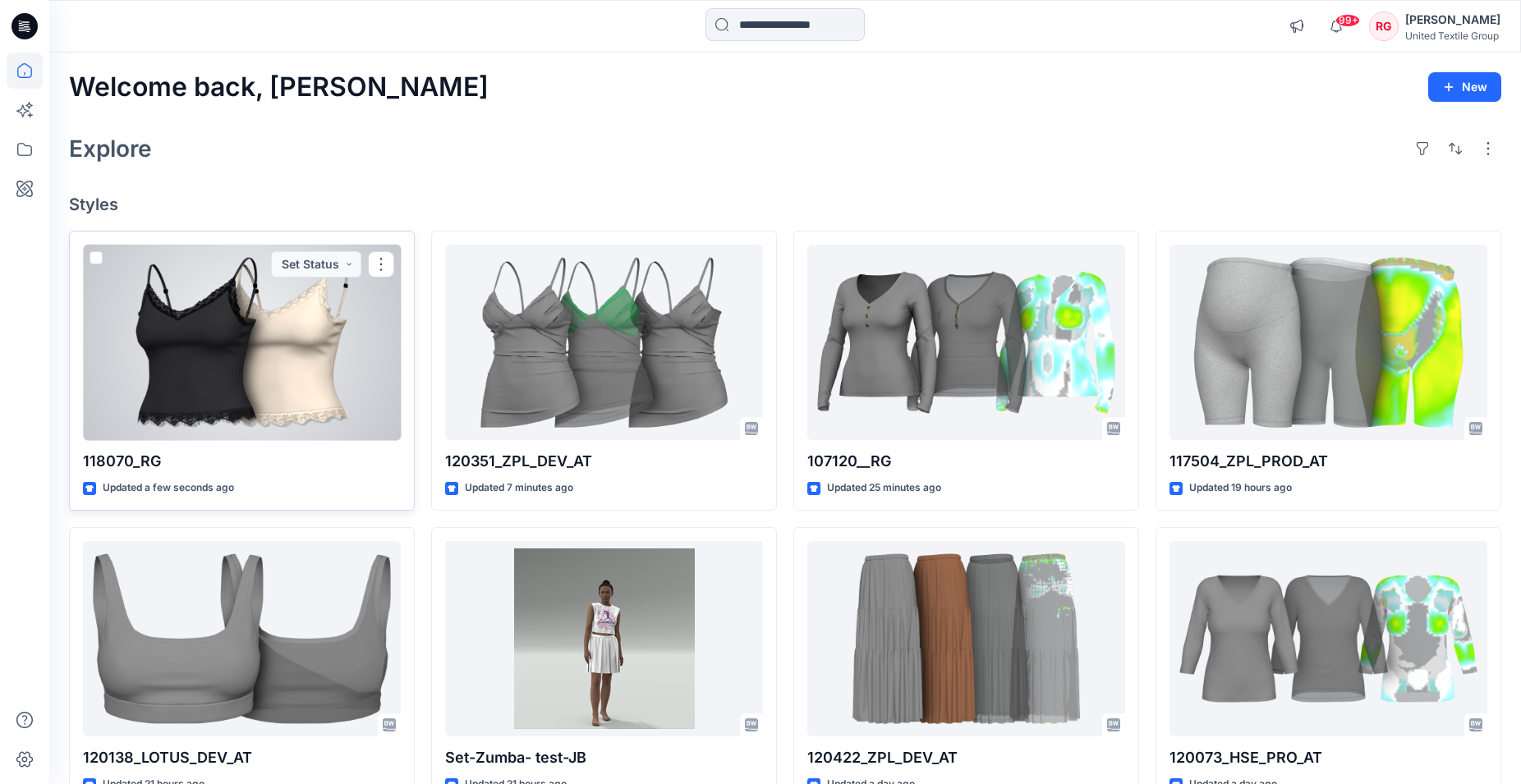
click at [282, 387] on div at bounding box center [241, 343] width 318 height 196
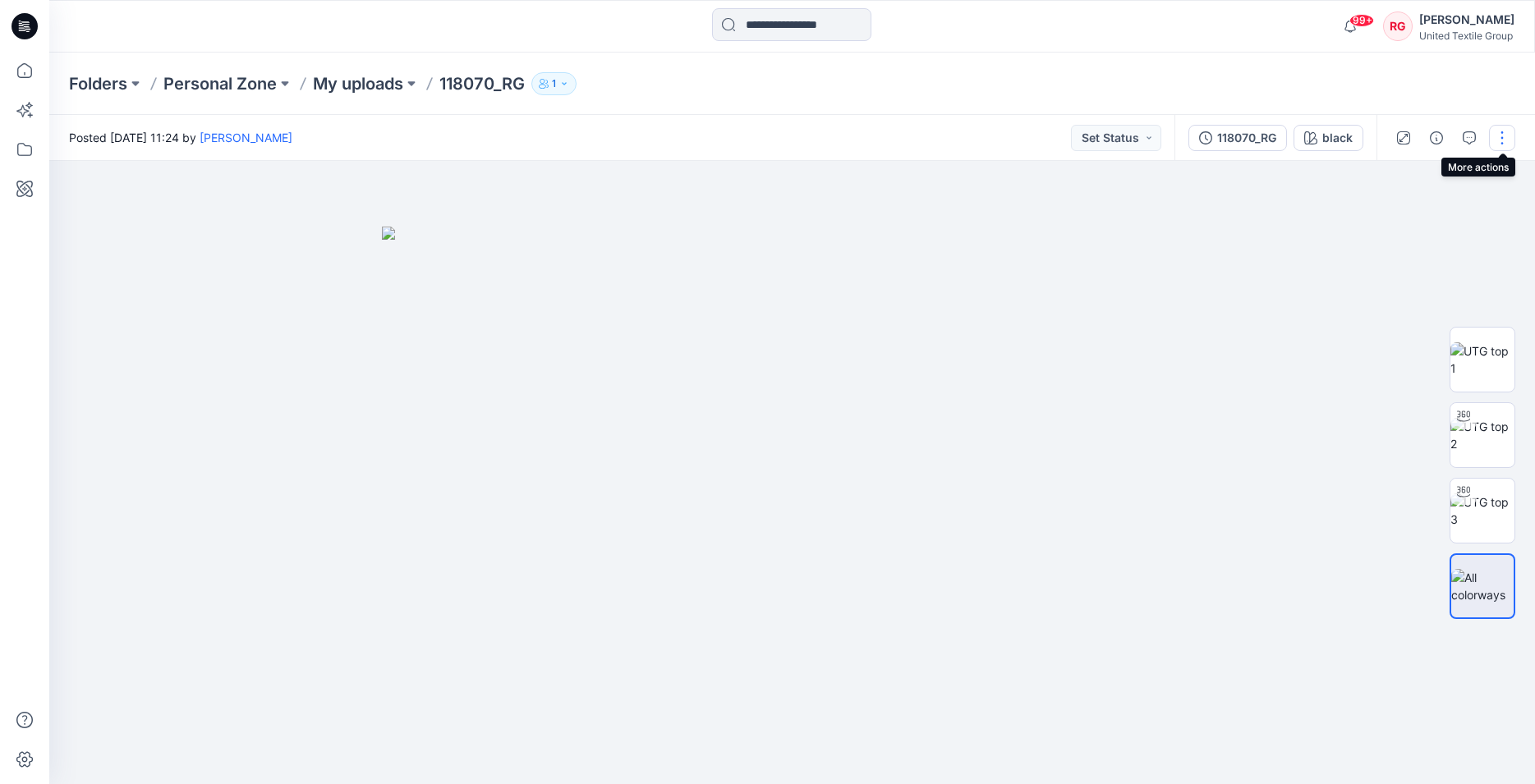
click at [1503, 138] on button "button" at bounding box center [1502, 137] width 26 height 26
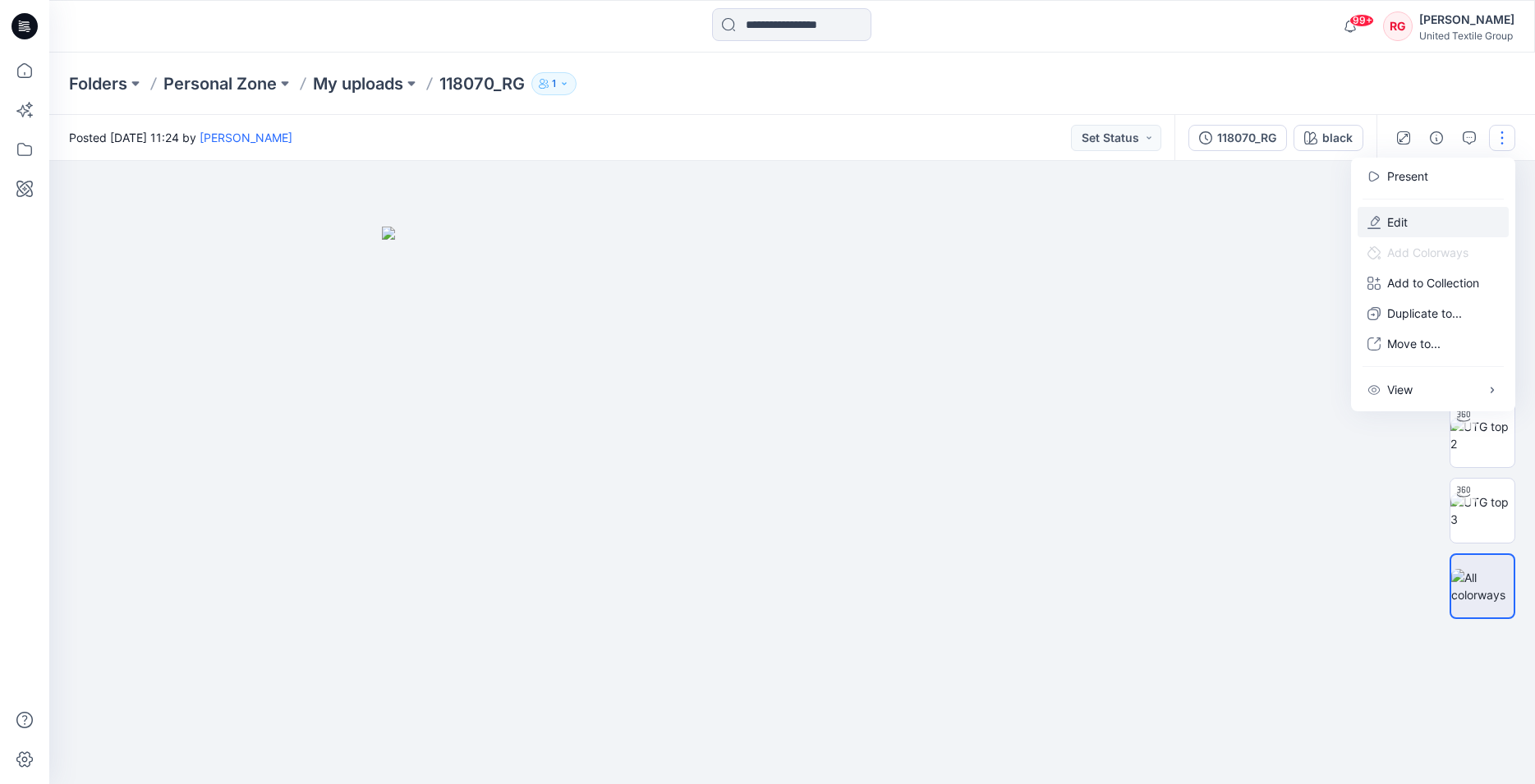
click at [1426, 231] on button "Edit" at bounding box center [1433, 222] width 151 height 30
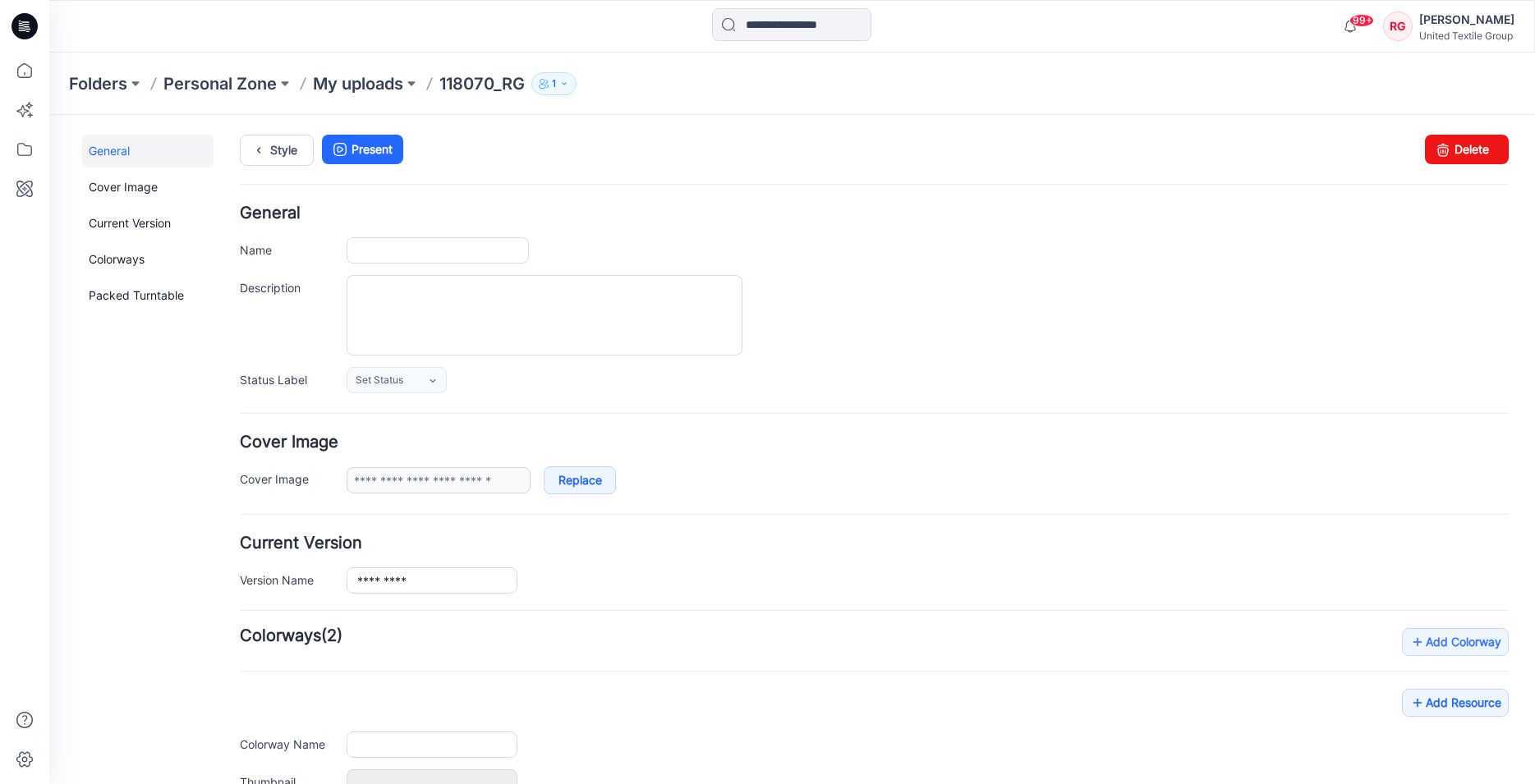
type input "*********"
type input "*****"
type input "**********"
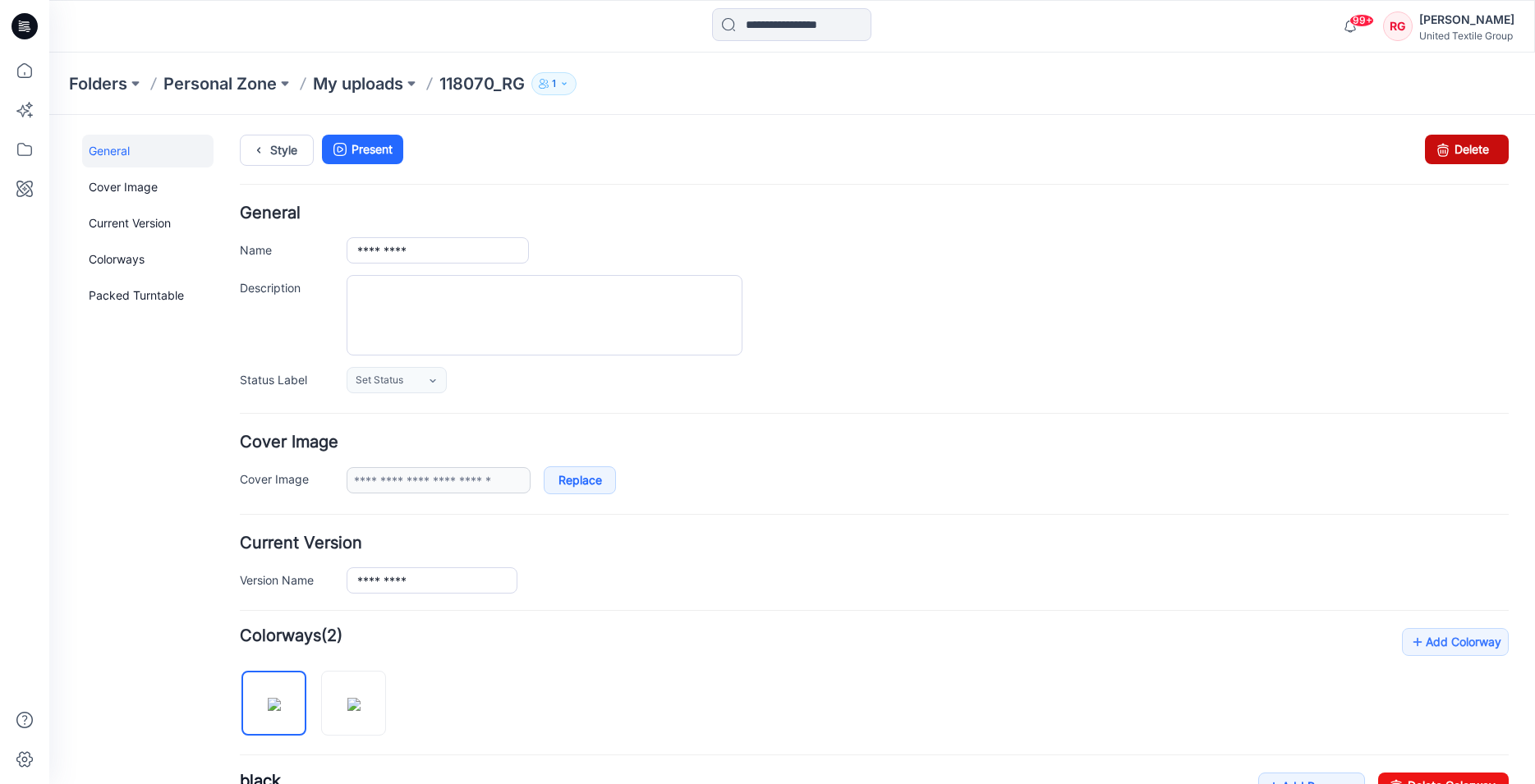
click at [1453, 147] on link "Delete" at bounding box center [1466, 149] width 83 height 30
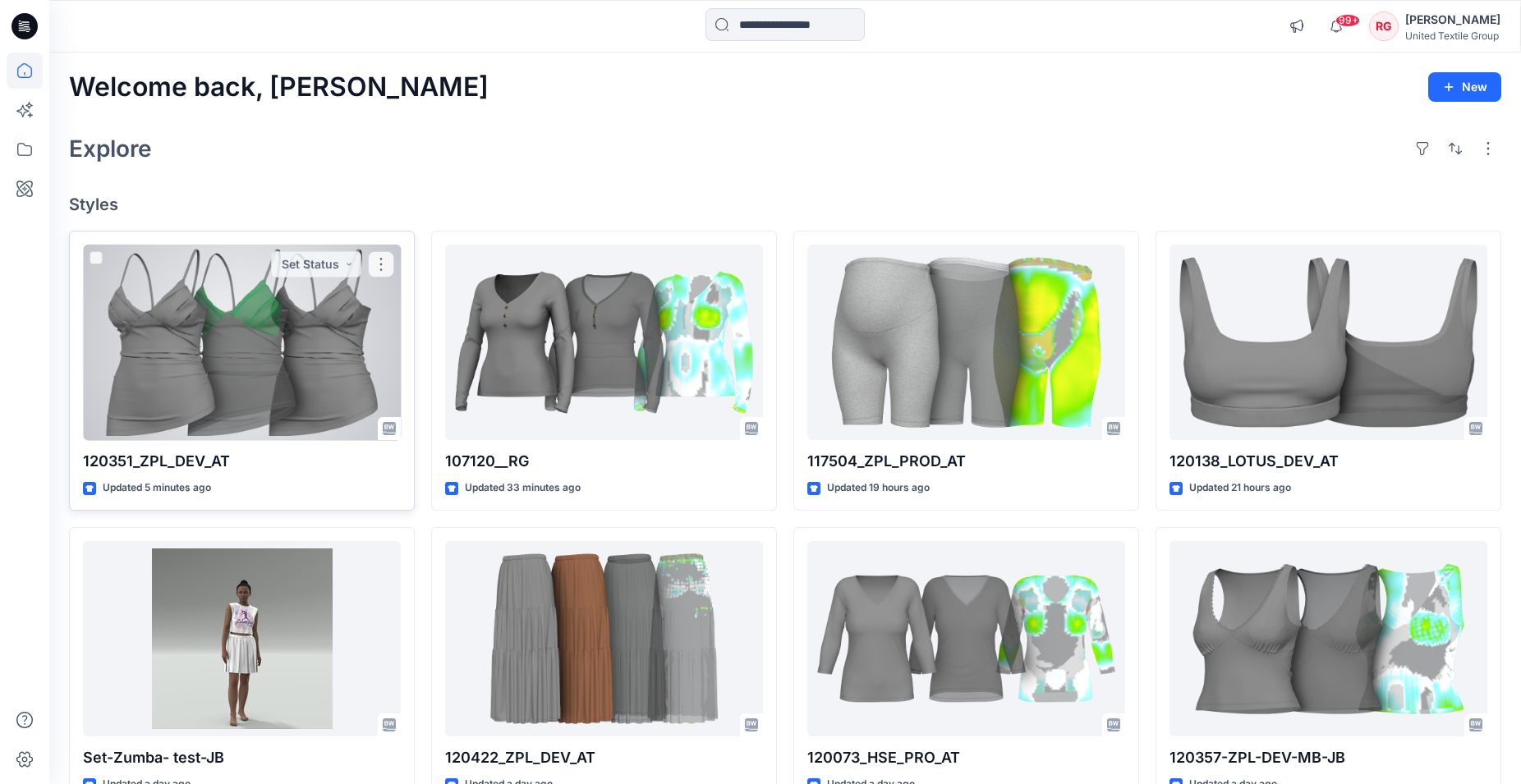
click at [238, 337] on div at bounding box center [241, 343] width 318 height 196
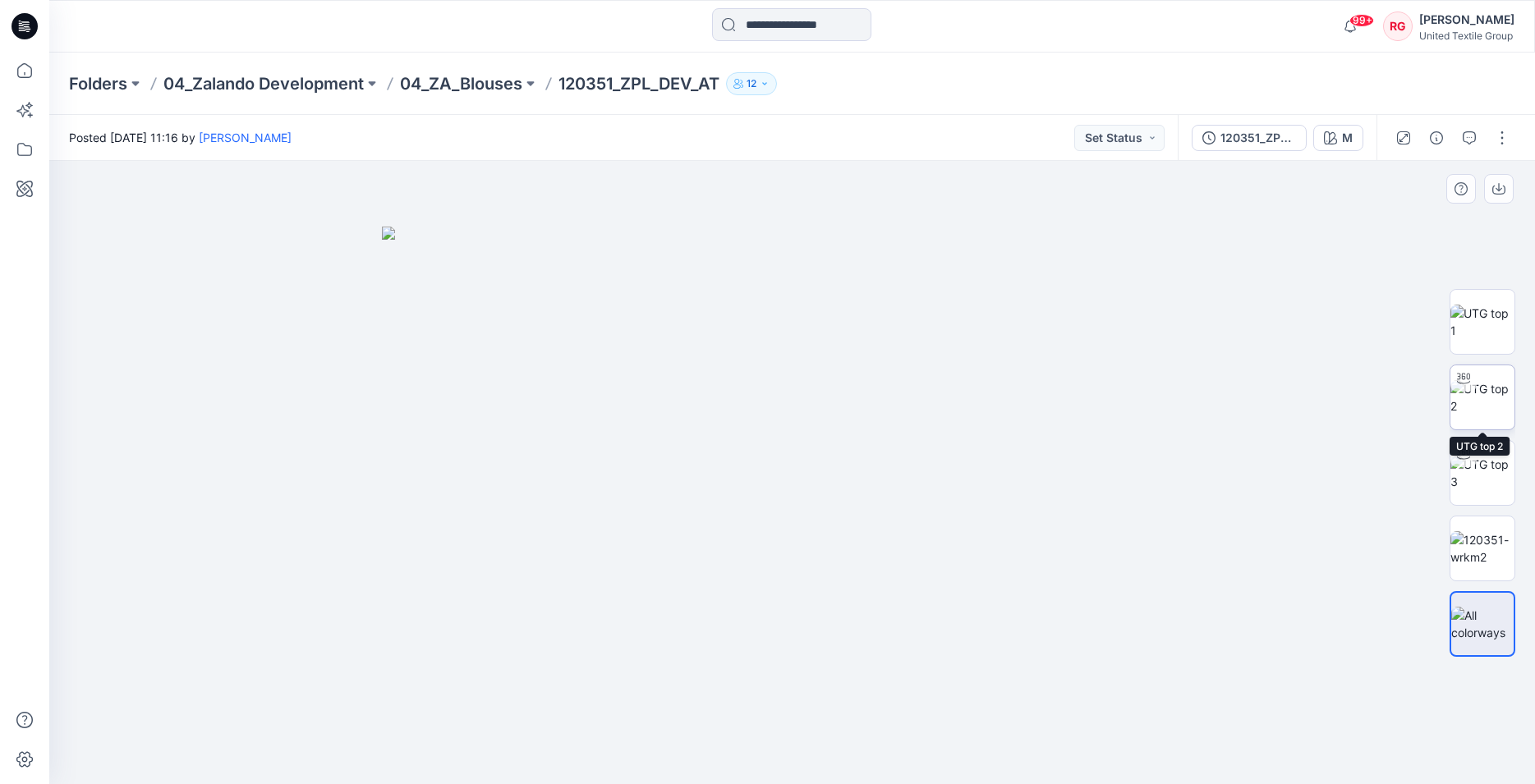
click at [1488, 390] on img at bounding box center [1482, 397] width 64 height 34
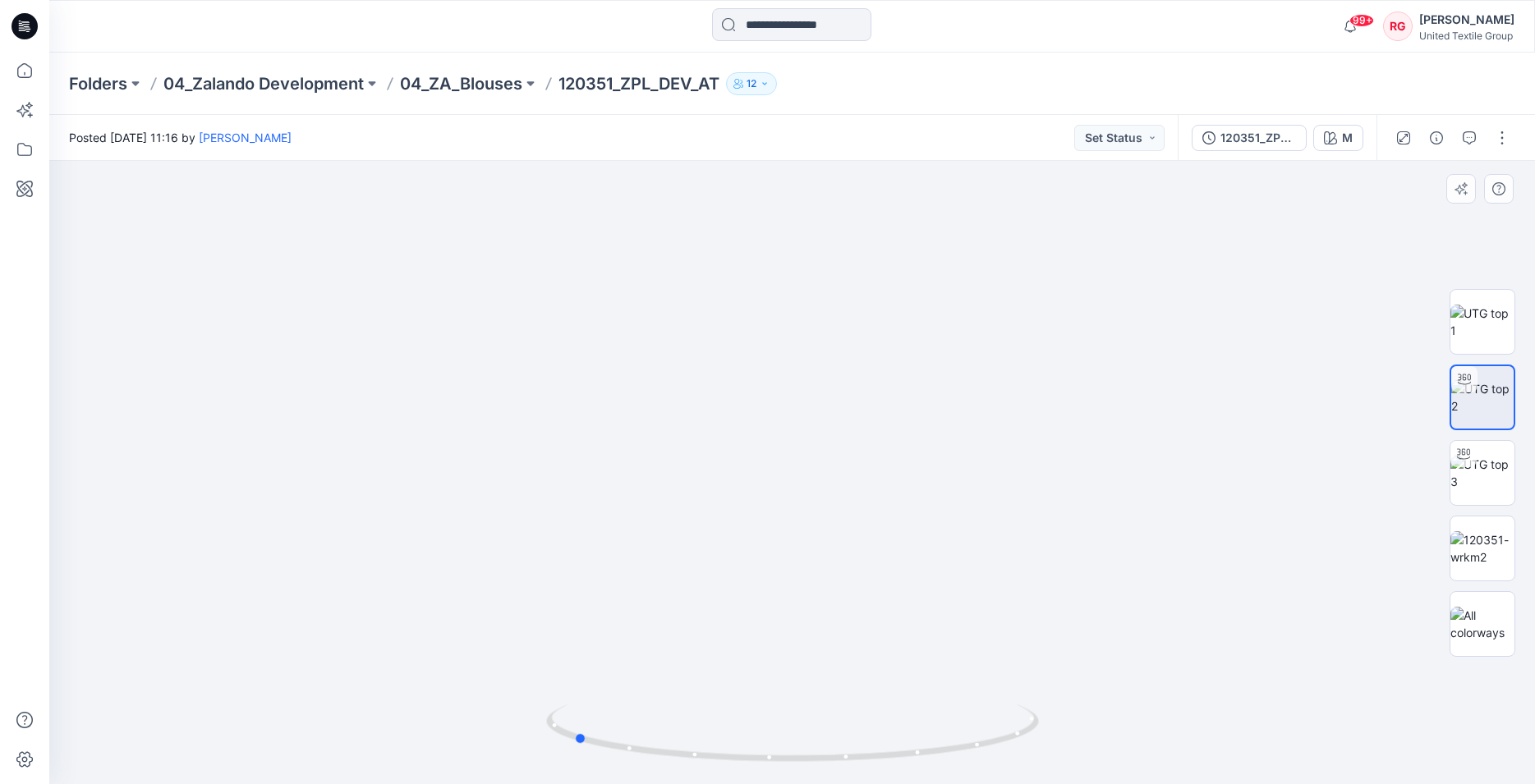
drag, startPoint x: 820, startPoint y: 762, endPoint x: 1064, endPoint y: 736, distance: 245.4
click at [1064, 736] on div at bounding box center [792, 472] width 1486 height 623
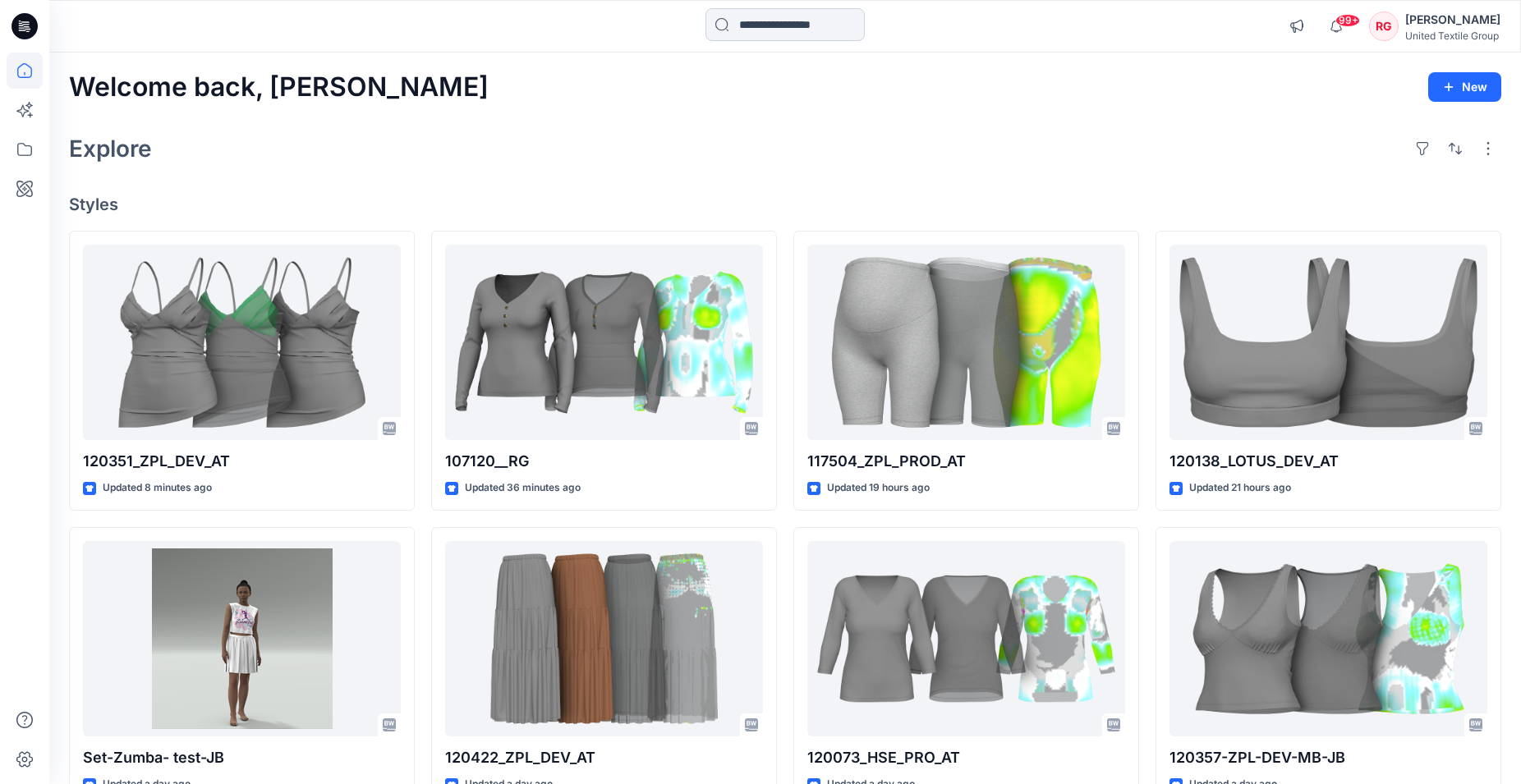
click at [774, 9] on div "99+ Notifications Your style 118070_RG is ready 11 minutes ago [PERSON_NAME] ha…" at bounding box center [785, 26] width 1472 height 53
click at [774, 20] on input at bounding box center [785, 24] width 160 height 33
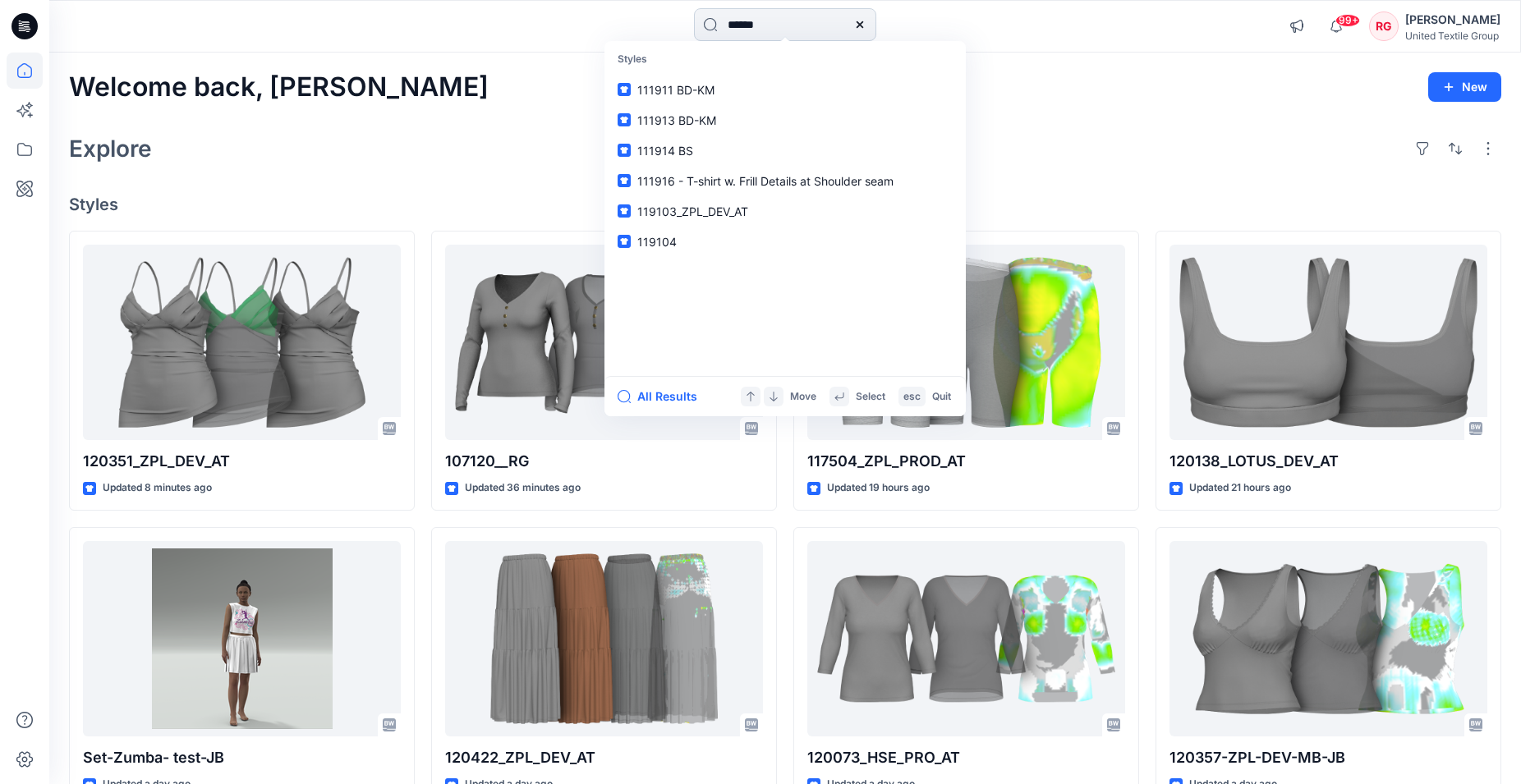
type input "******"
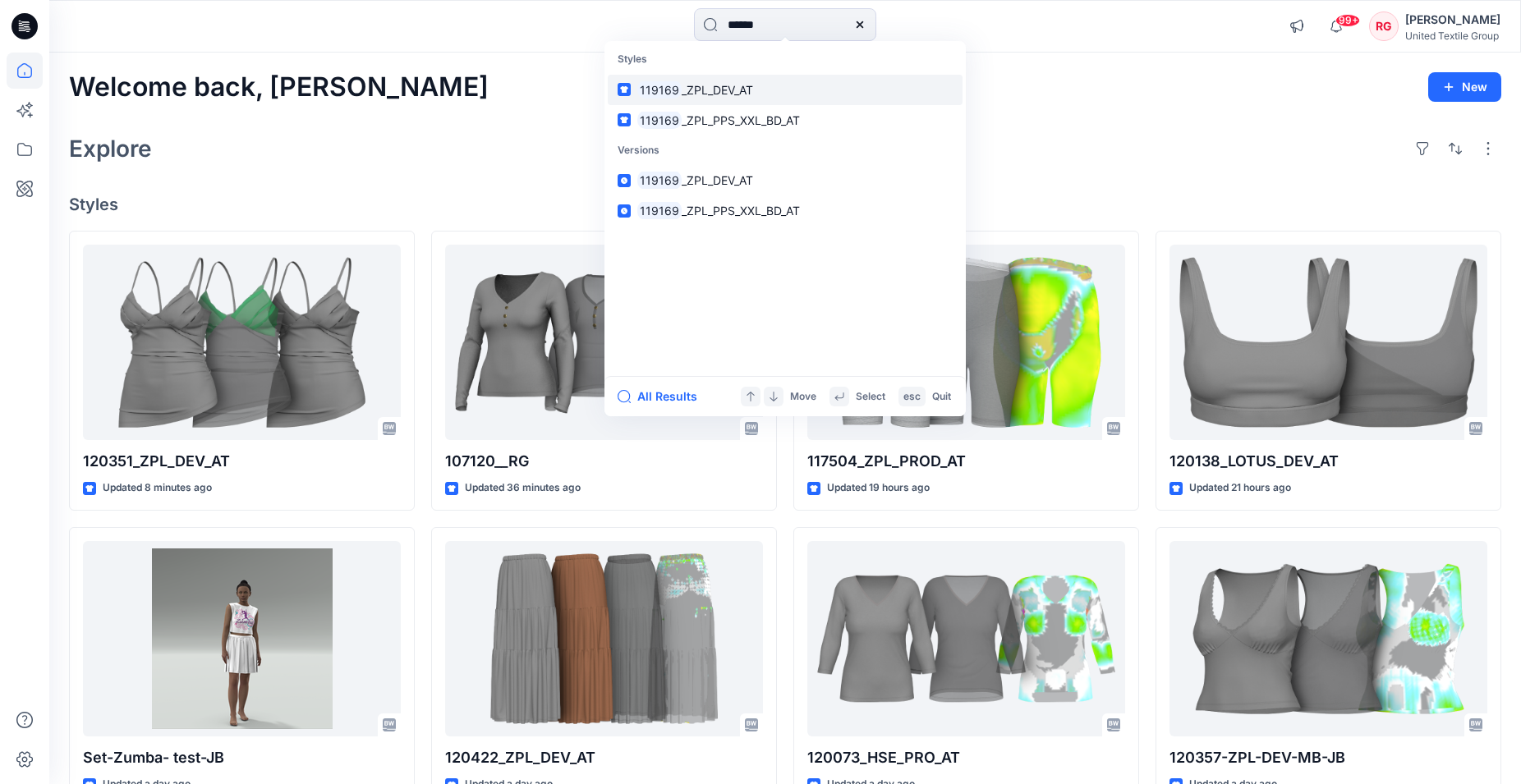
click at [729, 87] on span "_ZPL_DEV_AT" at bounding box center [718, 90] width 72 height 14
